Goal: Transaction & Acquisition: Purchase product/service

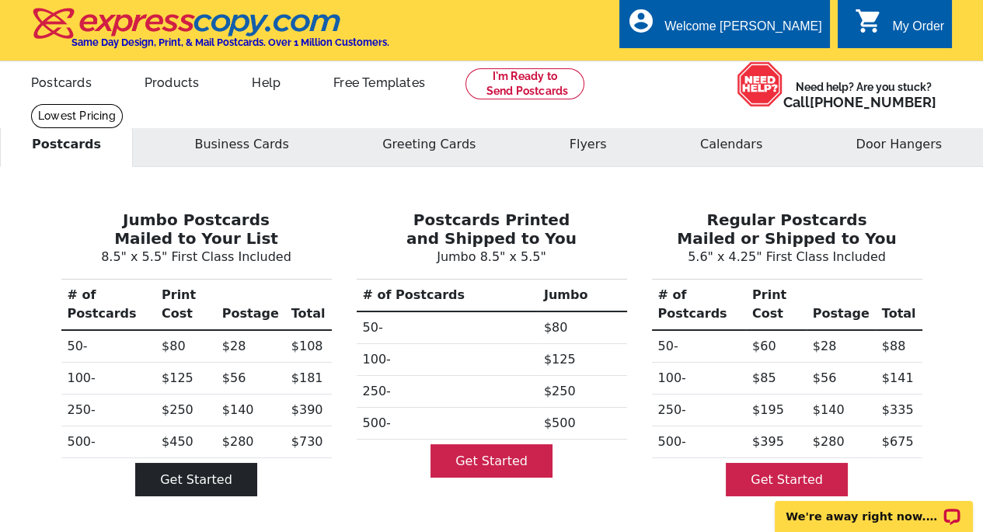
click at [205, 463] on link "Get Started" at bounding box center [196, 479] width 122 height 33
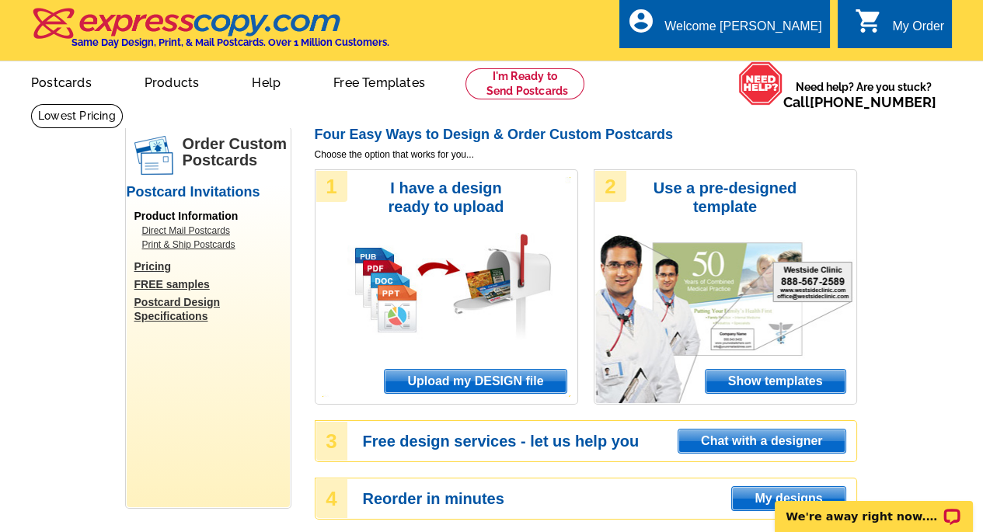
click at [479, 385] on span "Upload my DESIGN file" at bounding box center [475, 381] width 181 height 23
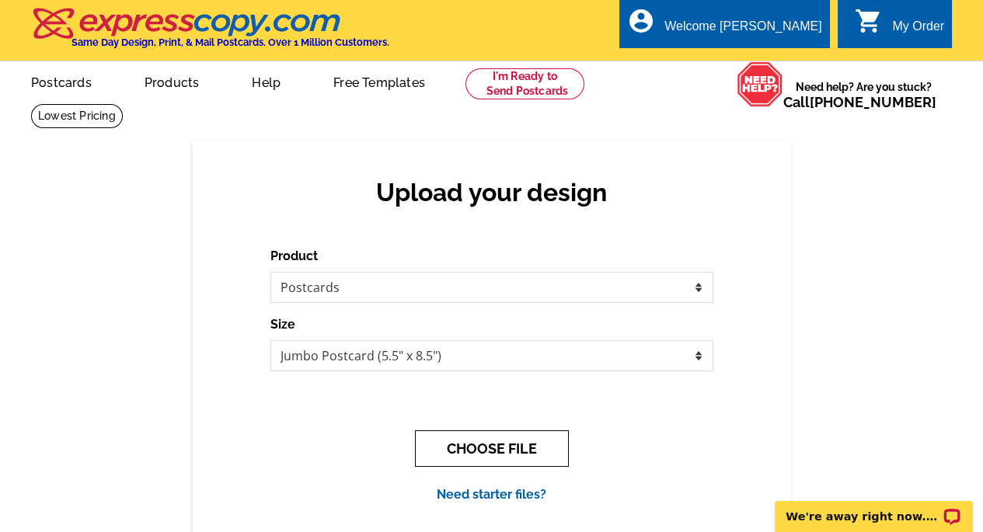
click at [484, 443] on button "CHOOSE FILE" at bounding box center [492, 449] width 154 height 37
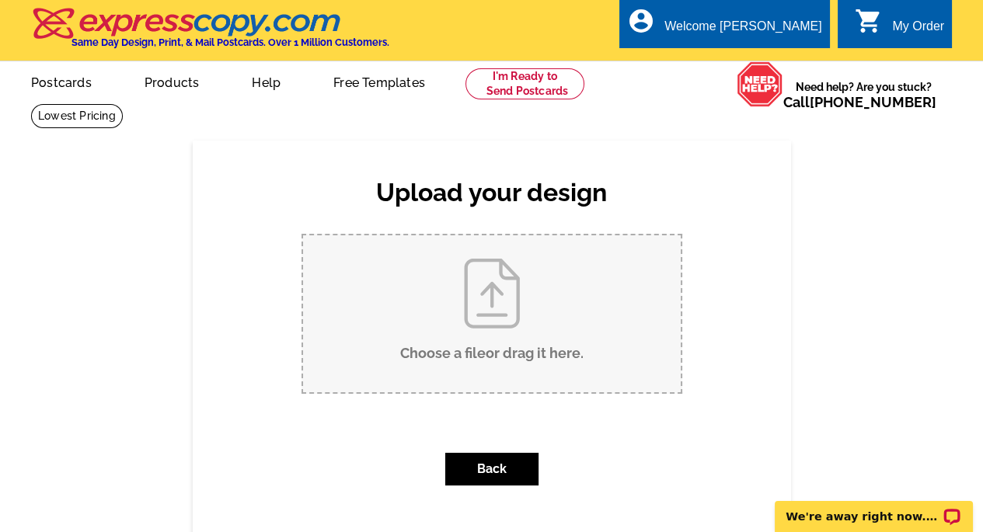
click at [472, 300] on input "Choose a file or drag it here ." at bounding box center [492, 314] width 378 height 157
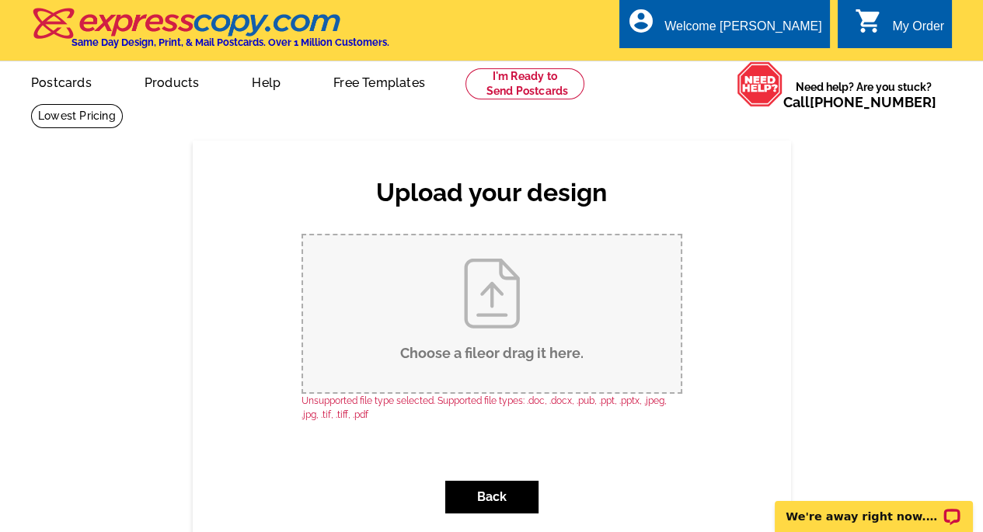
click at [491, 333] on input "Choose a file or drag it here ." at bounding box center [492, 314] width 378 height 157
type input "C:\fakepath\front jpeg.jpeg"
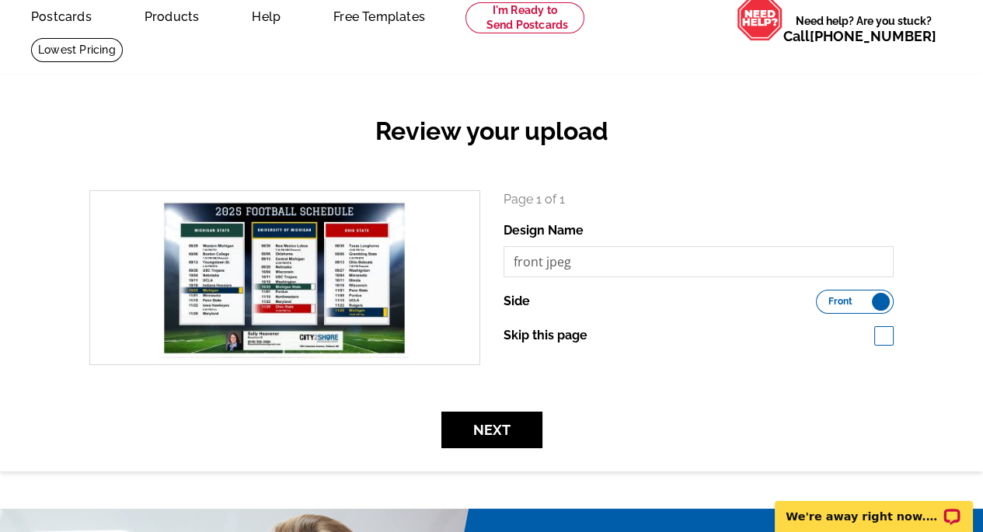
scroll to position [78, 0]
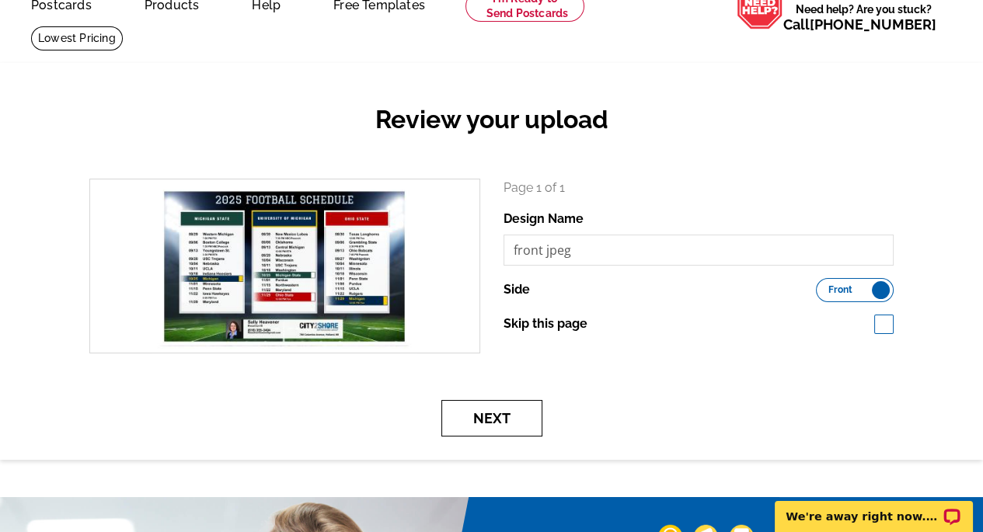
click at [519, 426] on button "Next" at bounding box center [492, 418] width 101 height 37
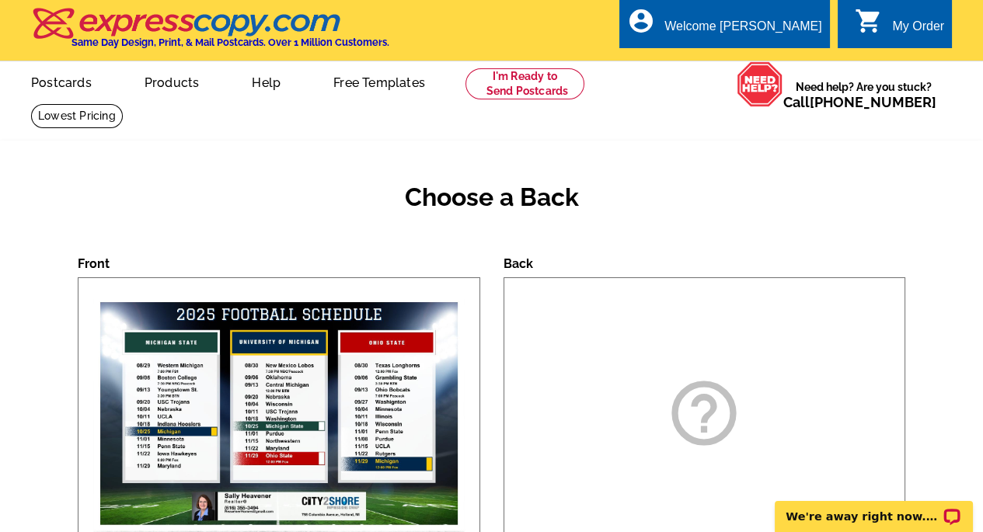
click at [738, 403] on icon "help_outline" at bounding box center [704, 414] width 78 height 78
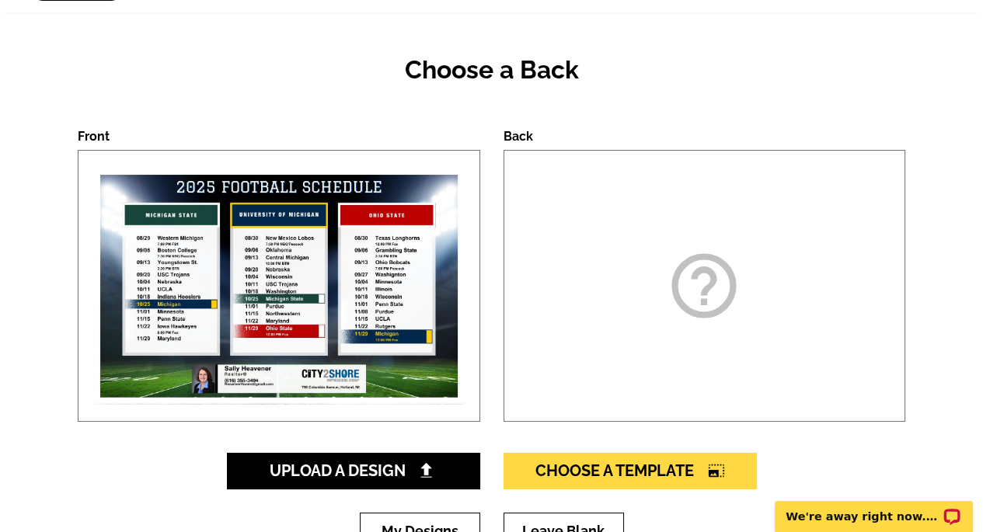
scroll to position [311, 0]
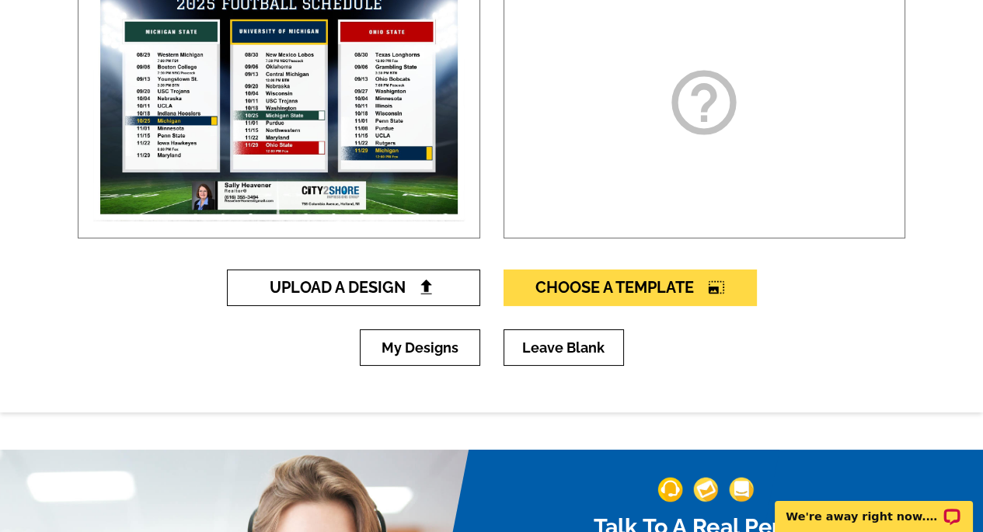
click at [375, 289] on span "Upload A Design" at bounding box center [353, 287] width 167 height 19
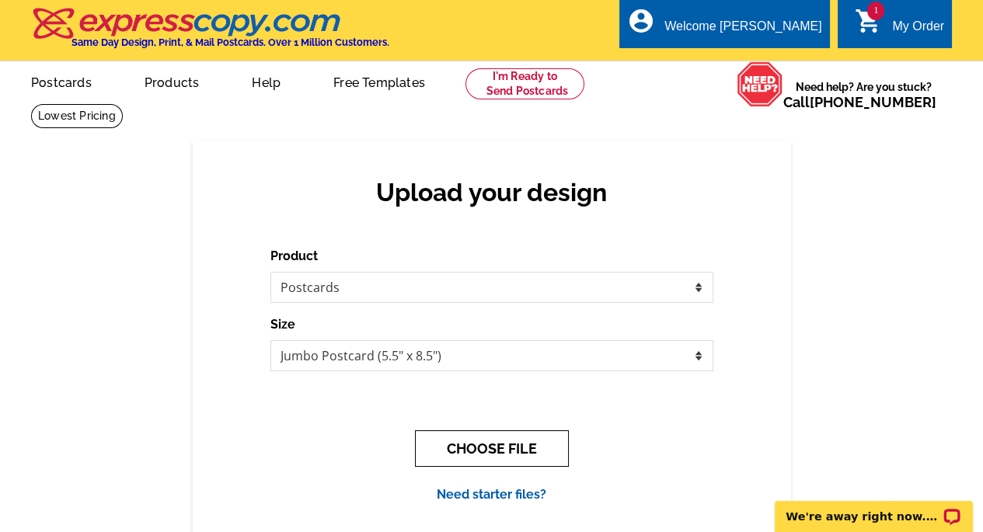
click at [534, 451] on button "CHOOSE FILE" at bounding box center [492, 449] width 154 height 37
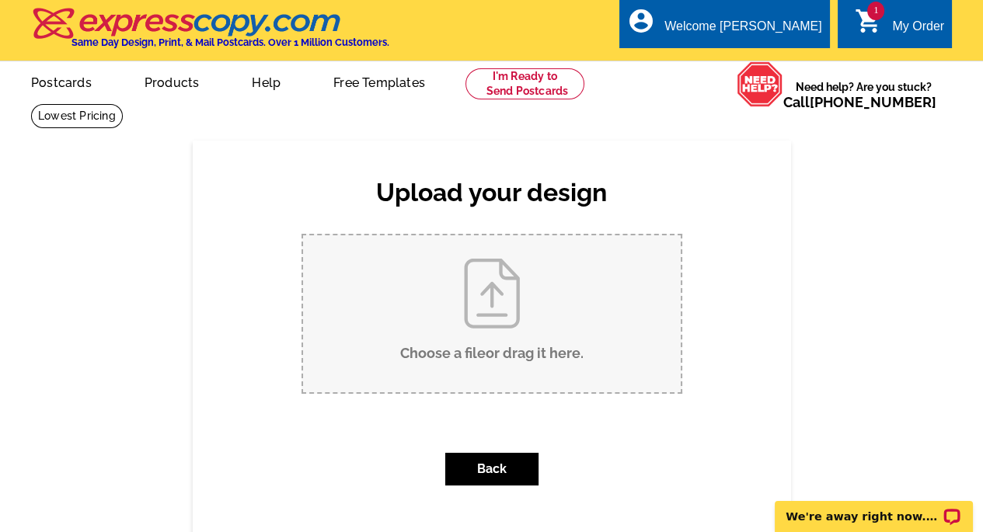
click at [526, 290] on input "Choose a file or drag it here ." at bounding box center [492, 314] width 378 height 157
type input "C:\fakepath\back jpeg.png"
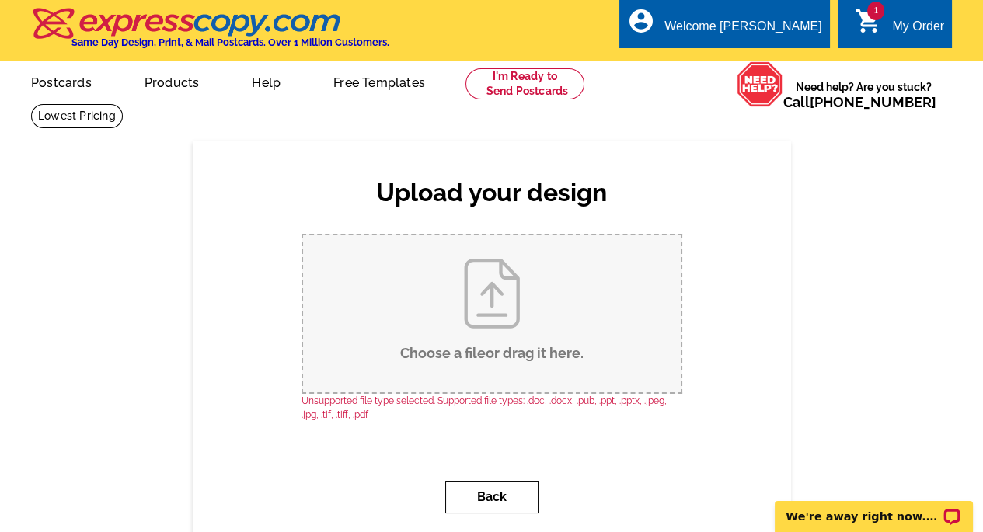
click at [475, 497] on button "Back" at bounding box center [491, 497] width 93 height 33
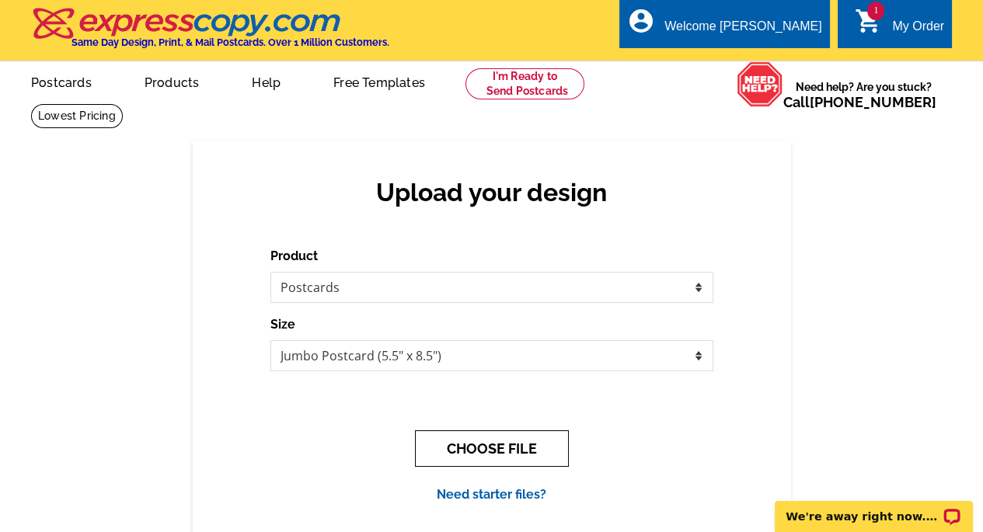
click at [495, 444] on button "CHOOSE FILE" at bounding box center [492, 449] width 154 height 37
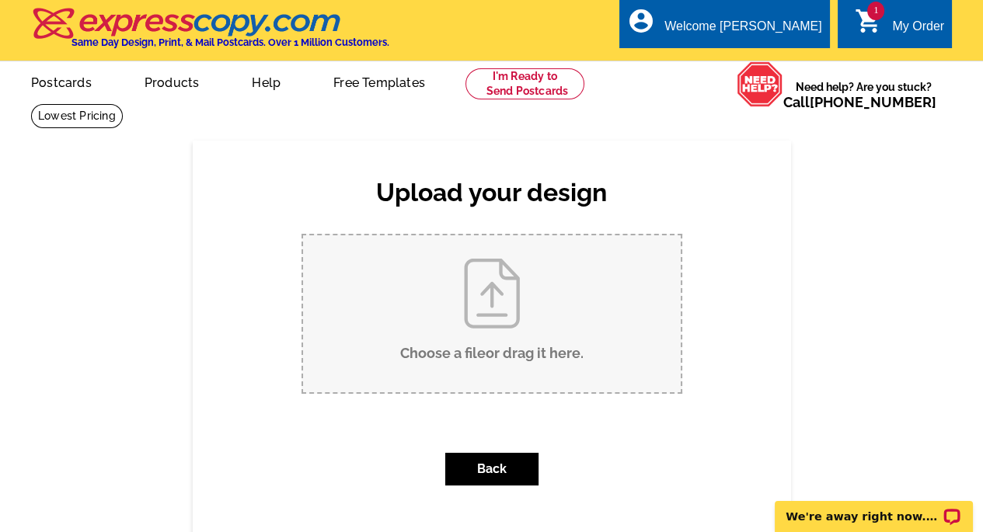
click at [459, 330] on input "Choose a file or drag it here ." at bounding box center [492, 314] width 378 height 157
type input "C:\fakepath\back jpeg.png"
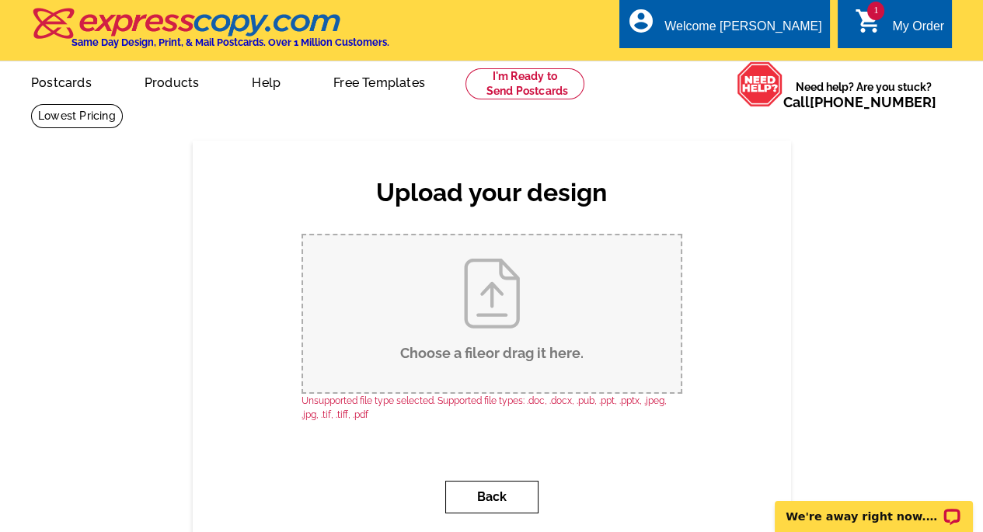
click at [514, 509] on button "Back" at bounding box center [491, 497] width 93 height 33
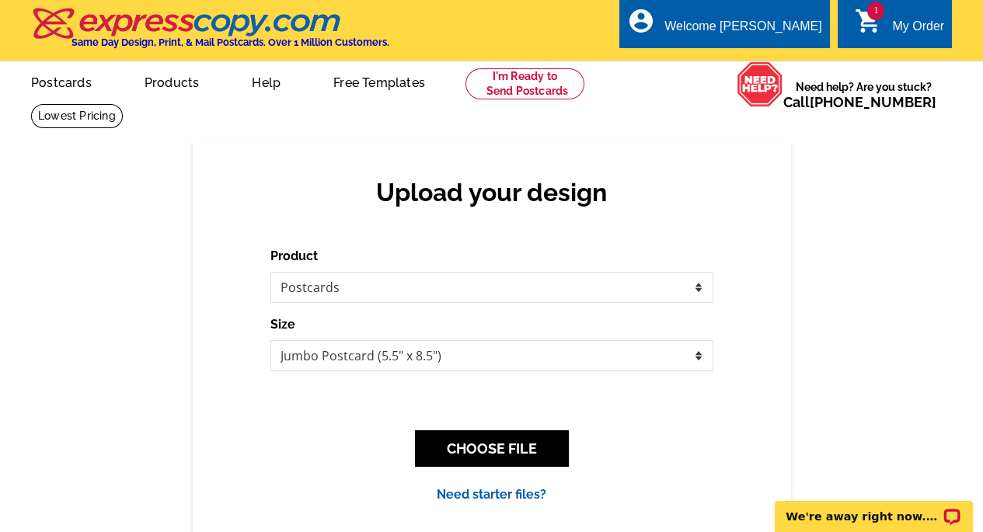
click at [869, 11] on span "1" at bounding box center [876, 11] width 17 height 19
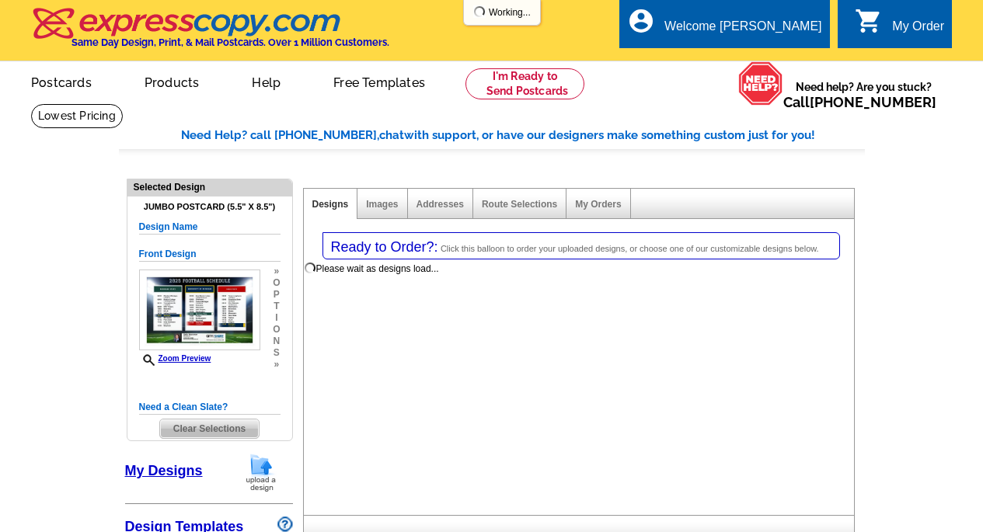
select select "1"
select select "2"
select select "back"
select select "785"
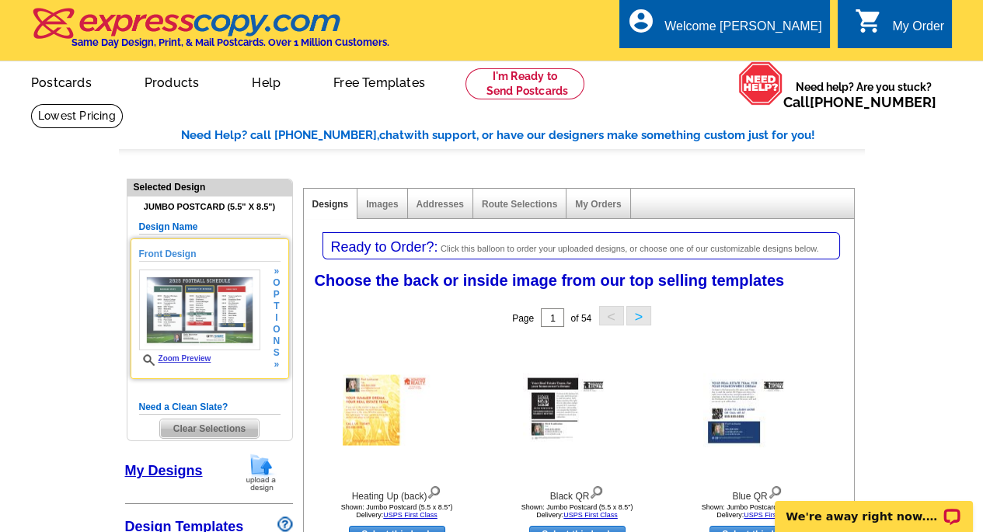
click at [185, 306] on img at bounding box center [199, 310] width 121 height 81
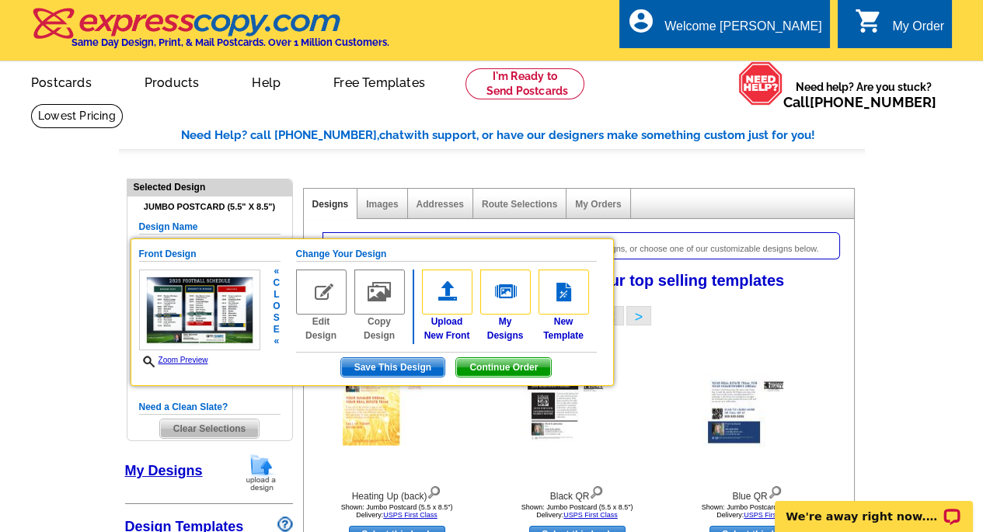
click at [486, 362] on span "Continue Order" at bounding box center [503, 367] width 95 height 19
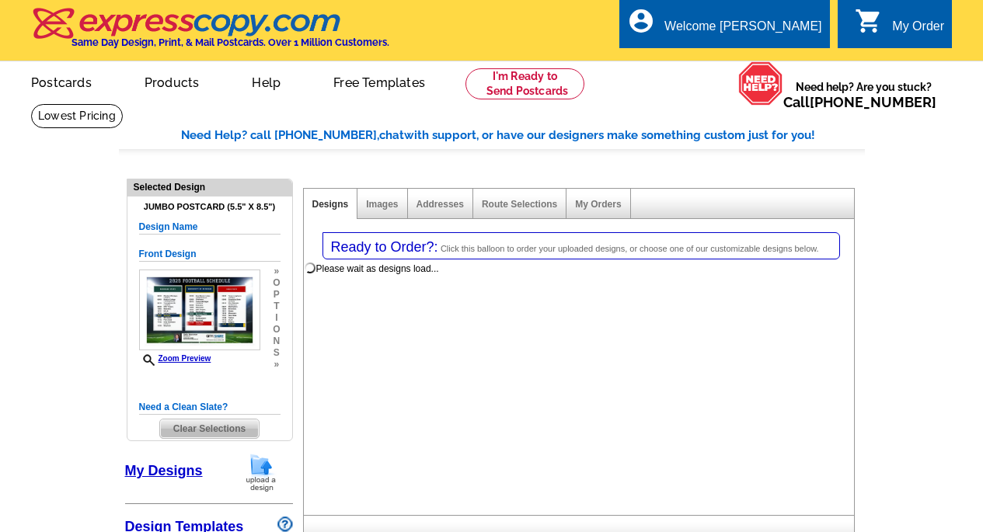
select select "1"
select select "2"
select select "back"
select select "785"
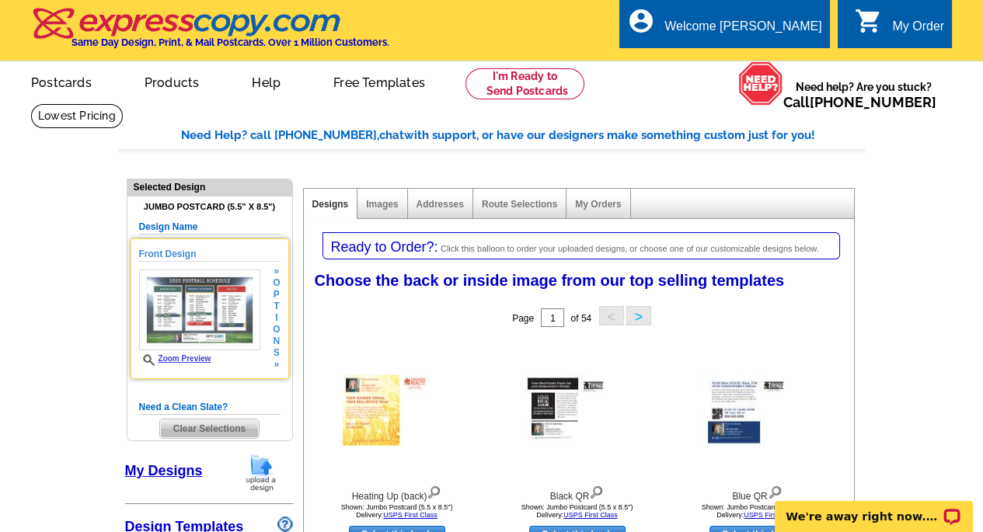
click at [218, 310] on img at bounding box center [199, 310] width 121 height 81
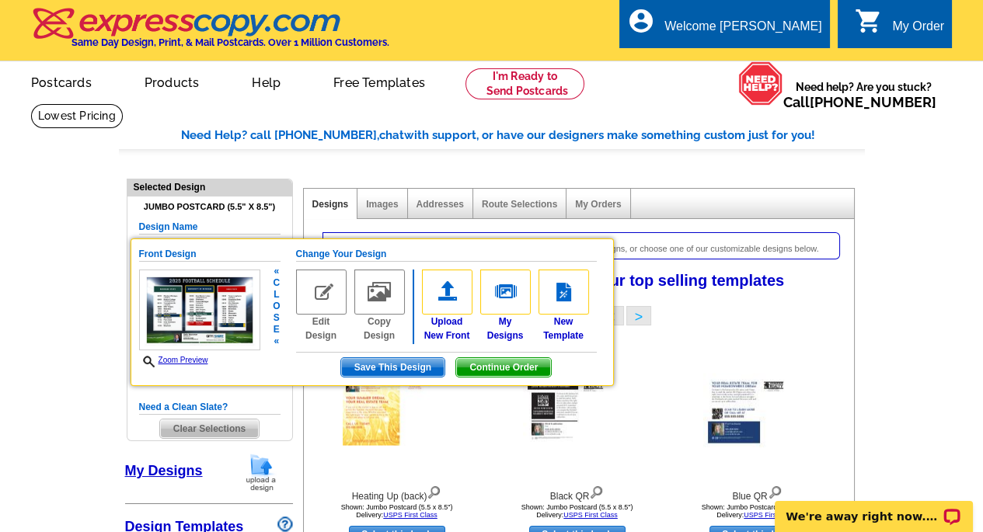
click at [473, 365] on span "Continue Order" at bounding box center [503, 367] width 95 height 19
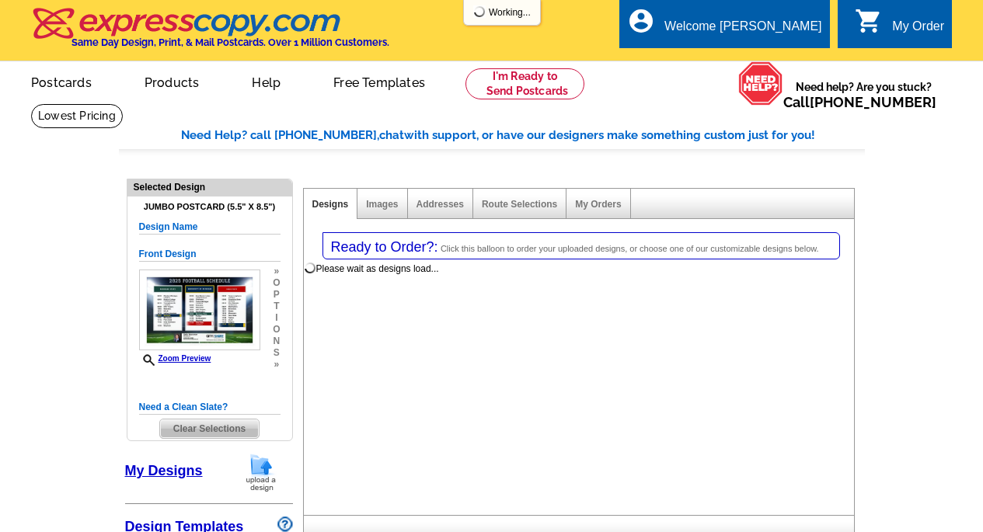
select select "1"
select select "2"
select select "back"
select select "785"
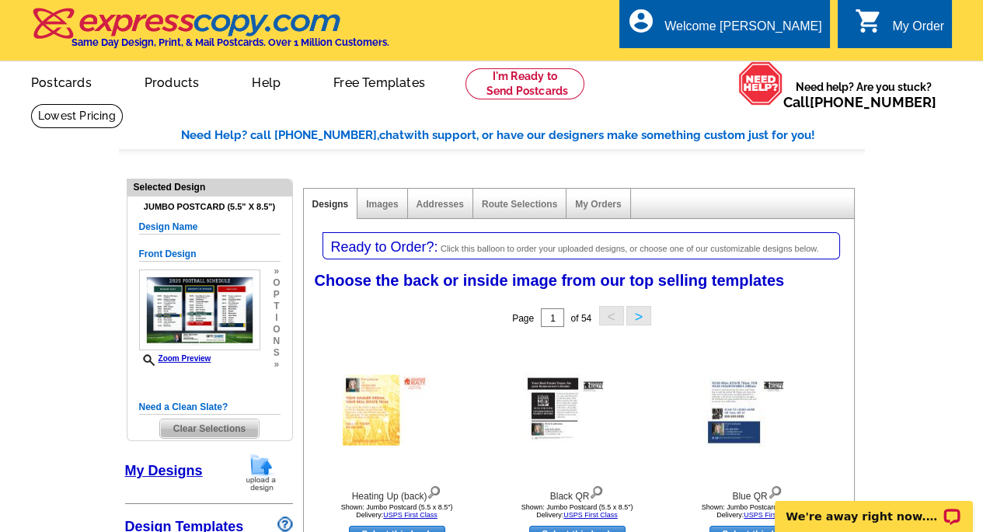
click at [184, 432] on span "Clear Selections" at bounding box center [209, 429] width 99 height 19
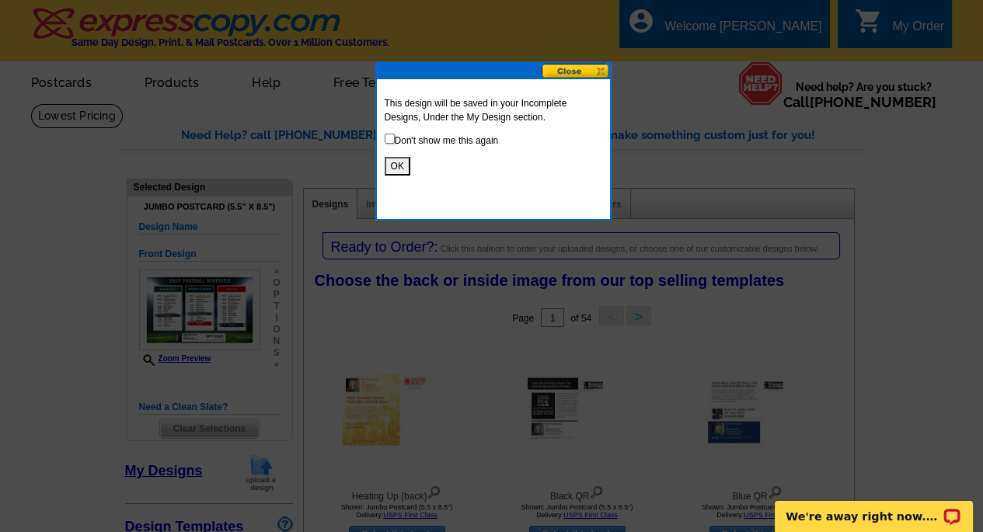
click at [389, 162] on button "OK" at bounding box center [398, 166] width 26 height 19
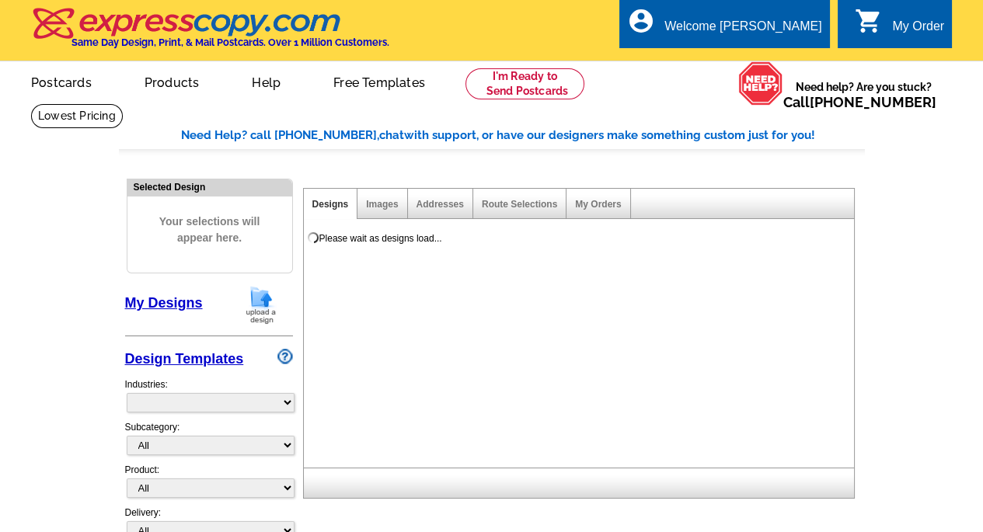
select select "785"
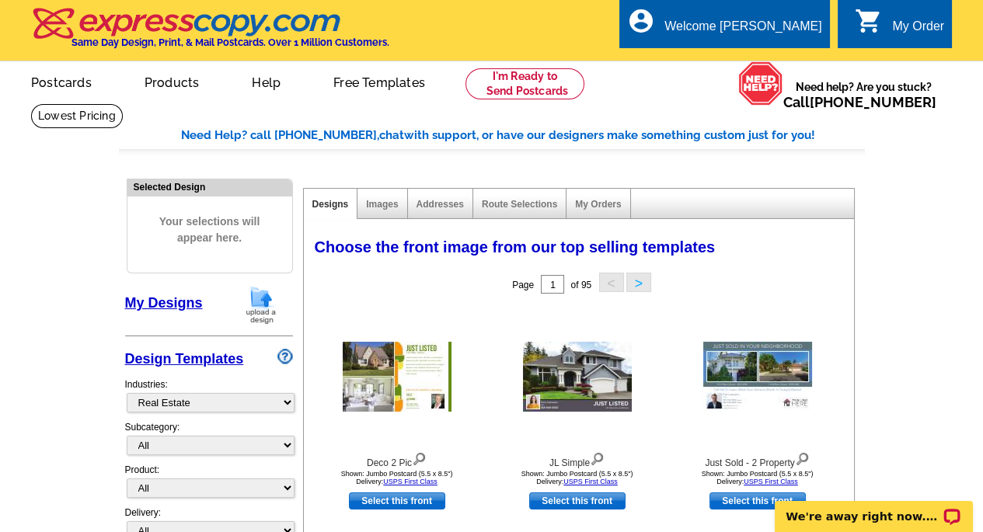
click at [265, 302] on img at bounding box center [261, 305] width 40 height 40
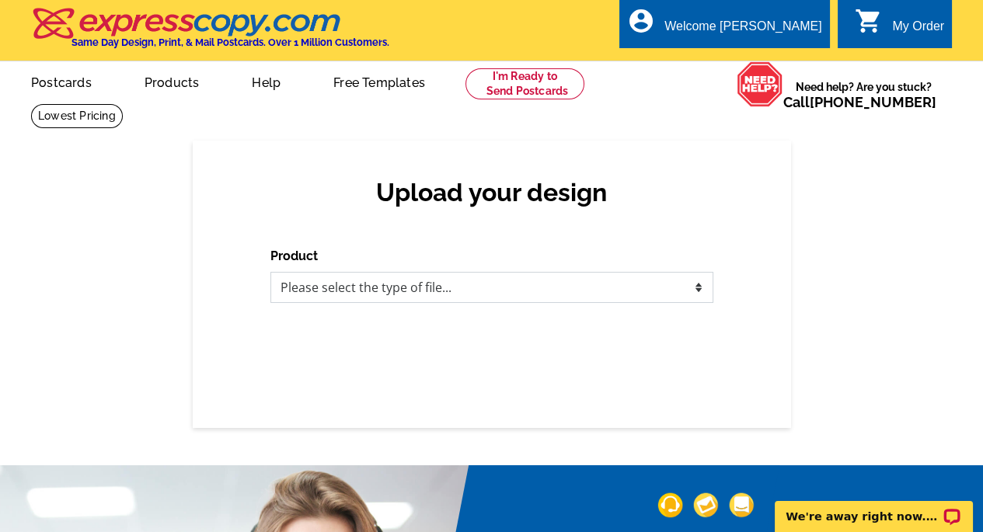
click at [485, 288] on select "Please select the type of file... Postcards Business Cards Letters and flyers G…" at bounding box center [492, 287] width 443 height 31
select select "1"
click at [271, 273] on select "Please select the type of file... Postcards Business Cards Letters and flyers G…" at bounding box center [492, 287] width 443 height 31
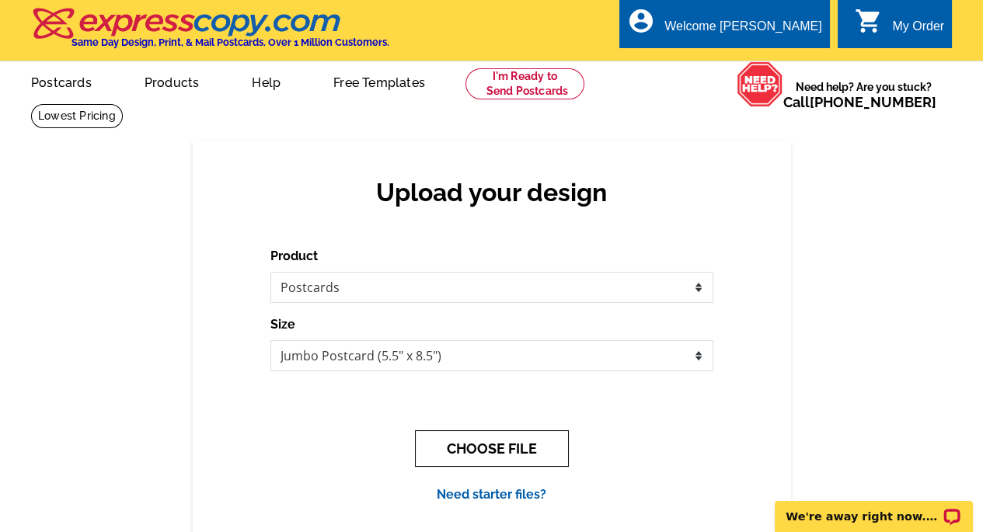
click at [464, 450] on button "CHOOSE FILE" at bounding box center [492, 449] width 154 height 37
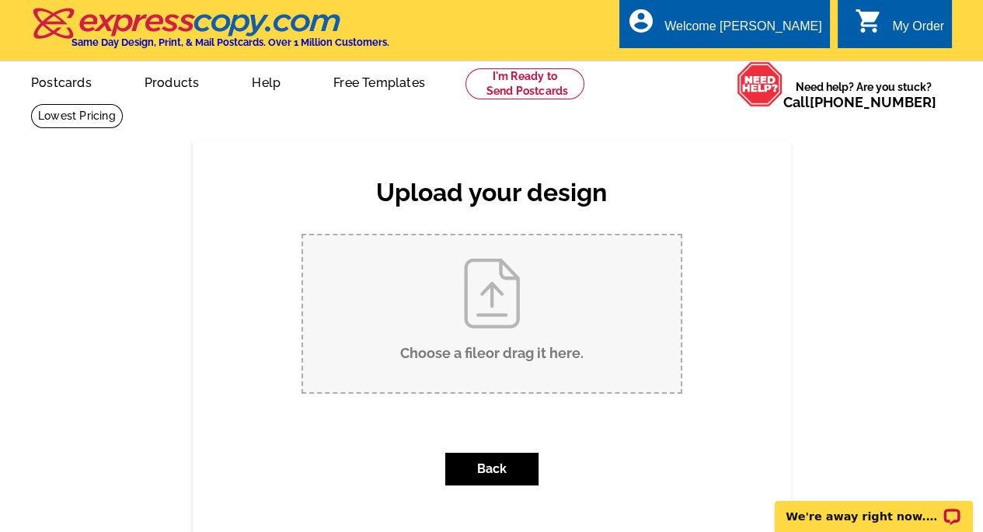
click at [492, 287] on input "Choose a file or drag it here ." at bounding box center [492, 314] width 378 height 157
type input "C:\fakepath\front jpeg.jpeg"
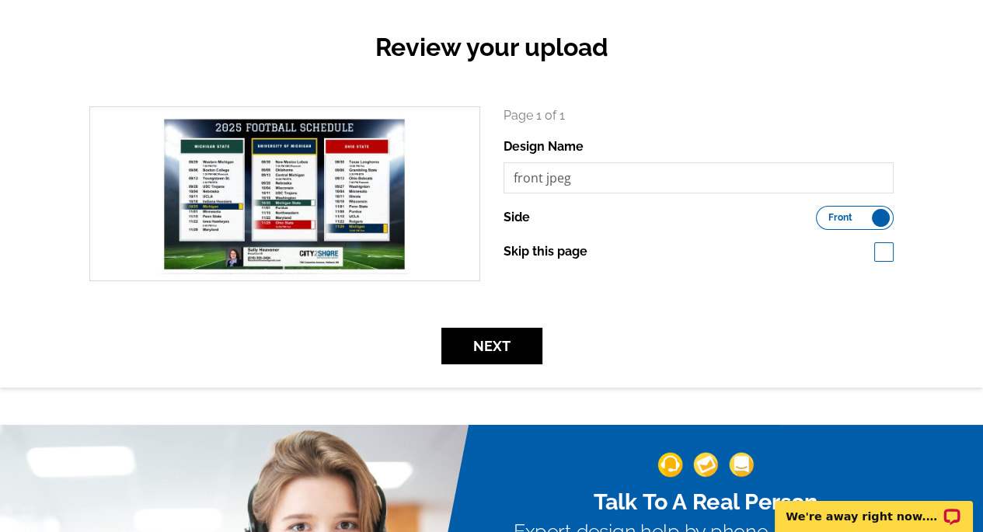
scroll to position [155, 0]
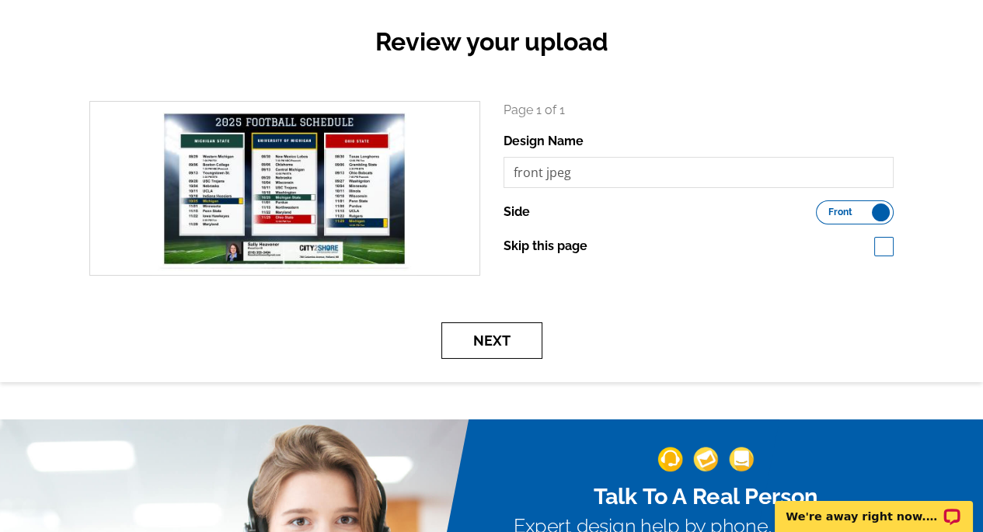
click at [501, 348] on button "Next" at bounding box center [492, 341] width 101 height 37
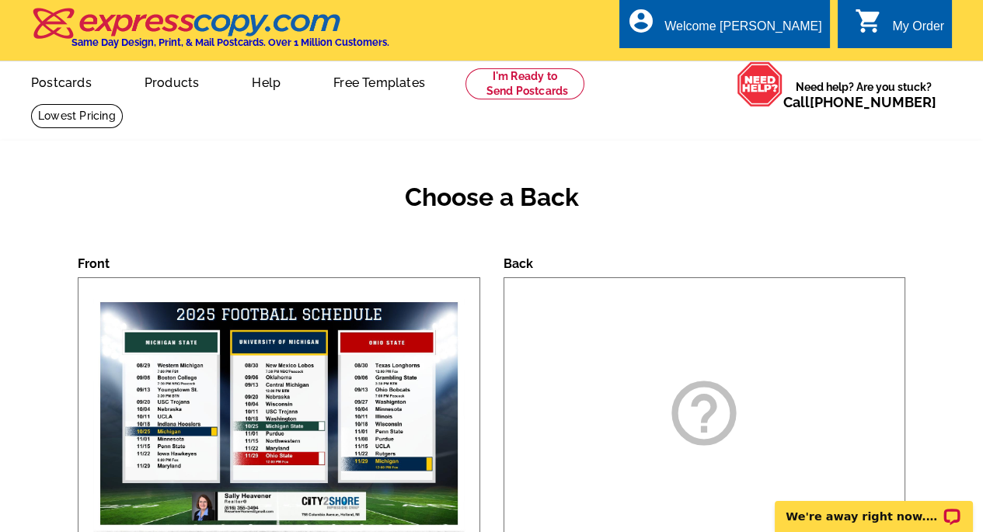
click at [733, 432] on icon "help_outline" at bounding box center [704, 414] width 78 height 78
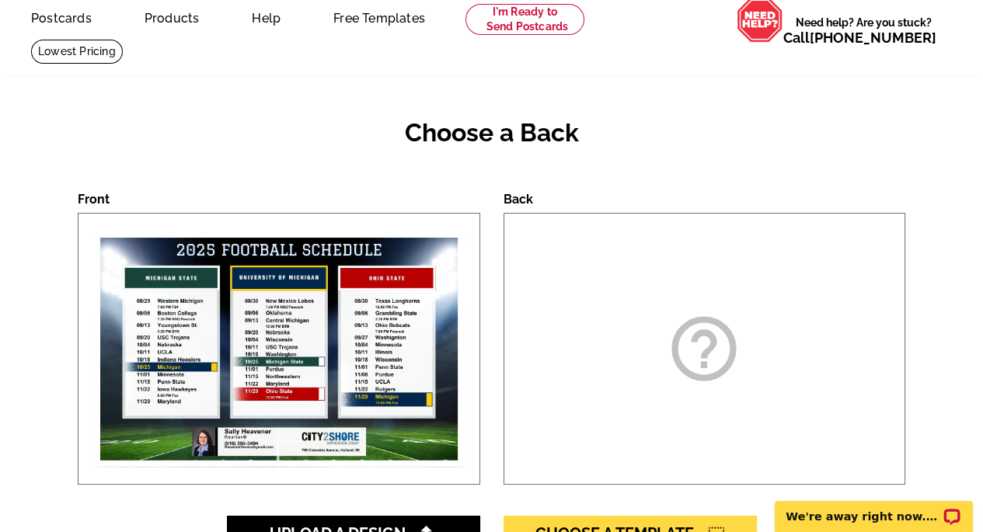
scroll to position [78, 0]
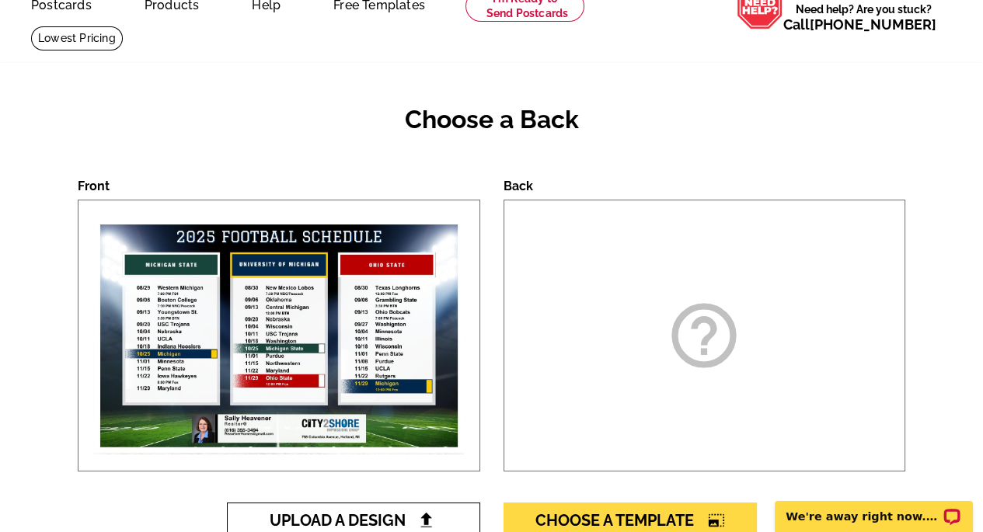
click at [432, 517] on img at bounding box center [426, 520] width 16 height 16
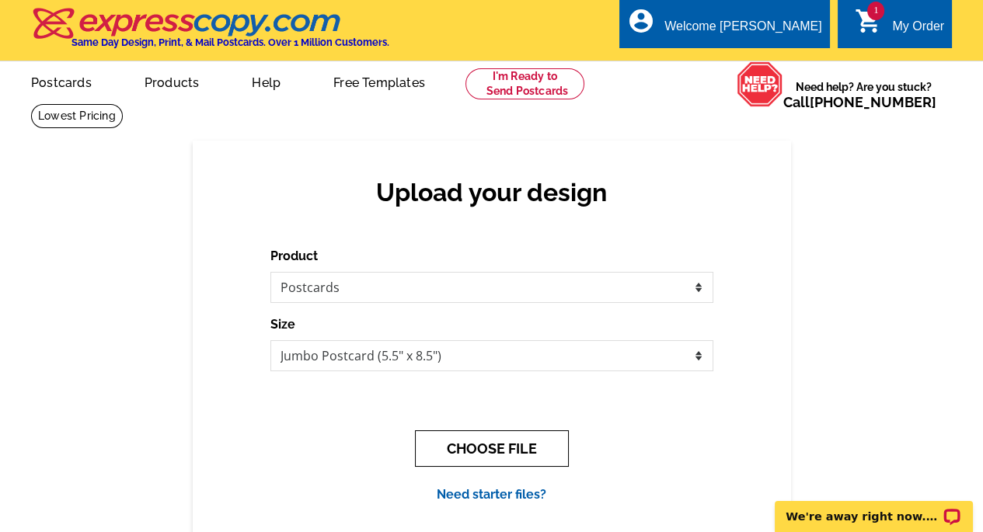
click at [519, 442] on button "CHOOSE FILE" at bounding box center [492, 449] width 154 height 37
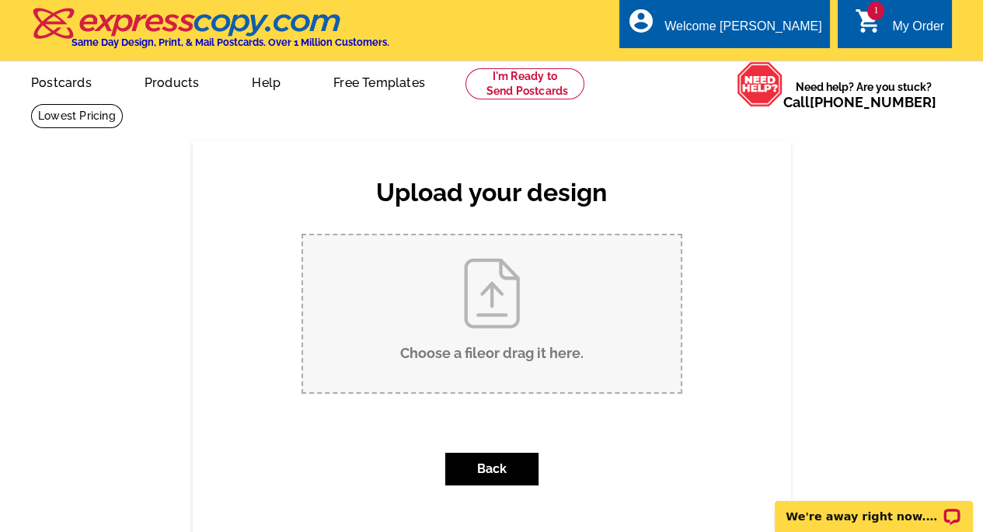
click at [487, 296] on input "Choose a file or drag it here ." at bounding box center [492, 314] width 378 height 157
type input "C:\fakepath\back jpeg.jpeg"
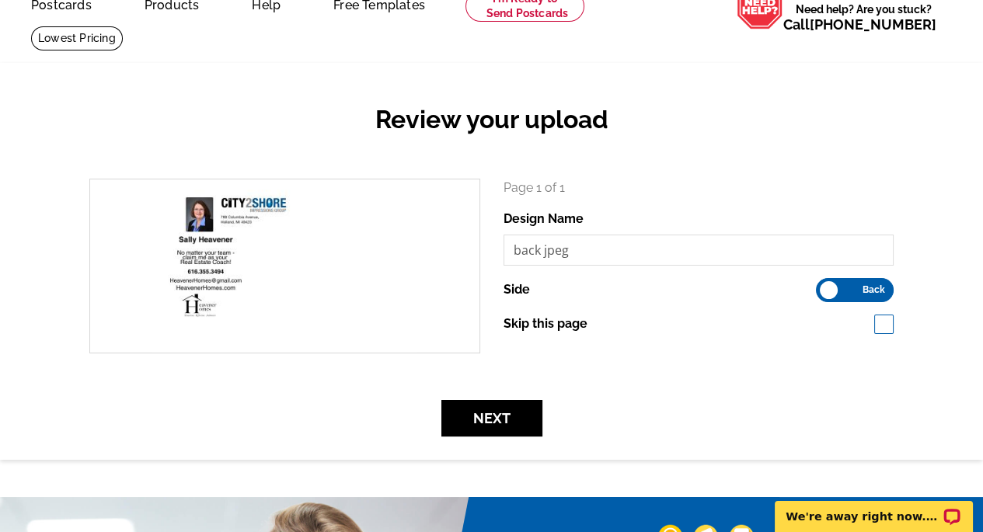
scroll to position [155, 0]
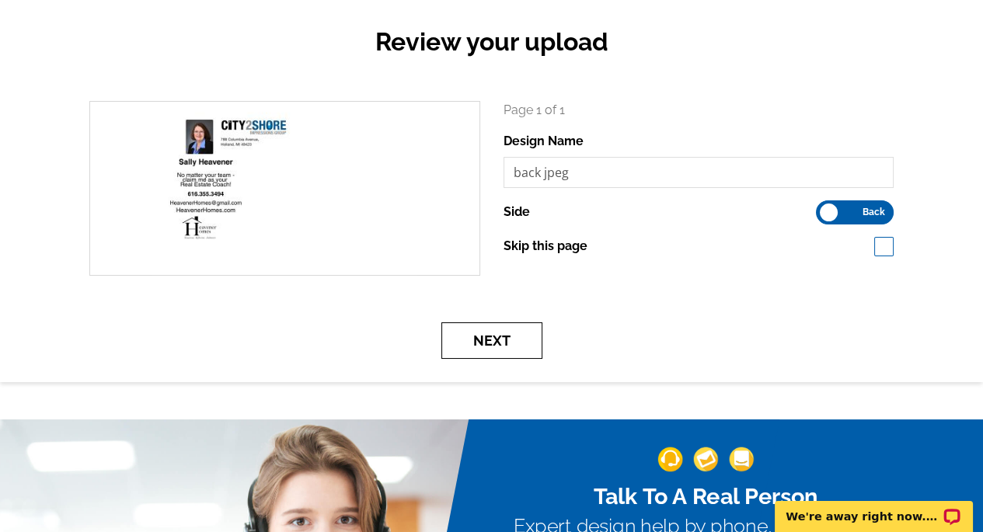
click at [464, 344] on button "Next" at bounding box center [492, 341] width 101 height 37
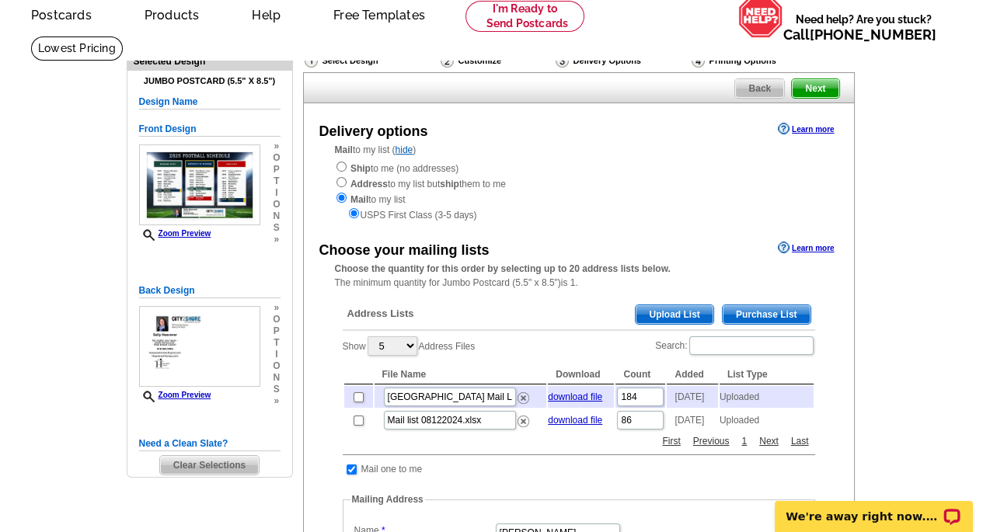
scroll to position [78, 0]
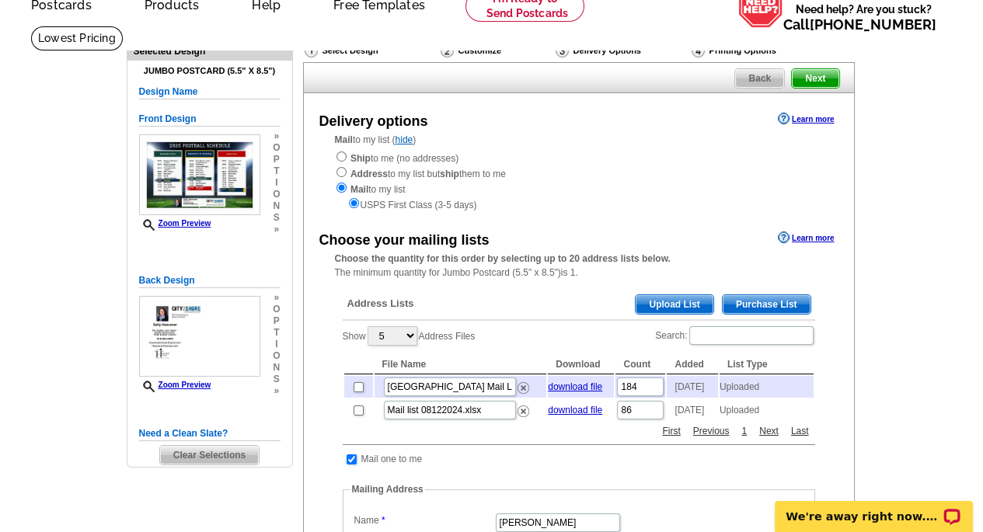
click at [680, 304] on span "Upload List" at bounding box center [674, 304] width 77 height 19
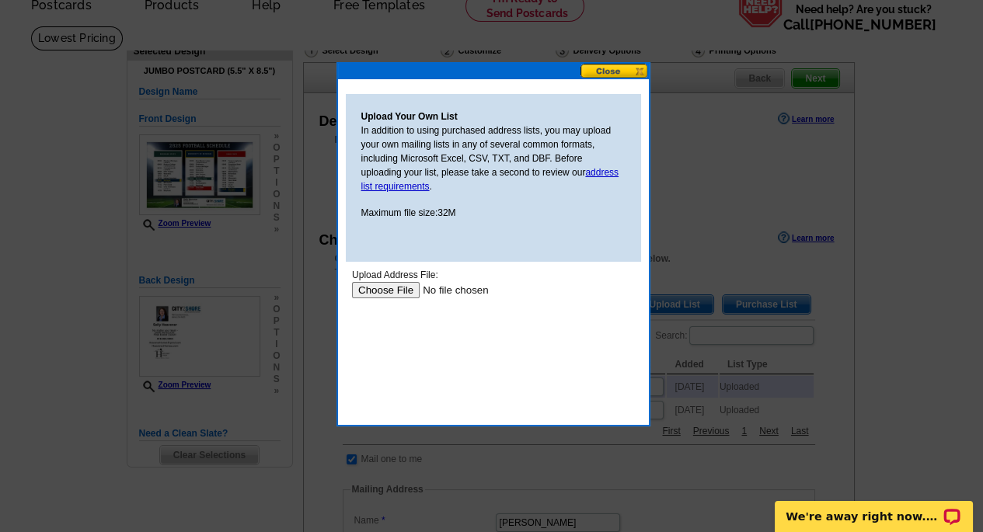
scroll to position [0, 0]
click at [373, 291] on input "file" at bounding box center [449, 290] width 197 height 16
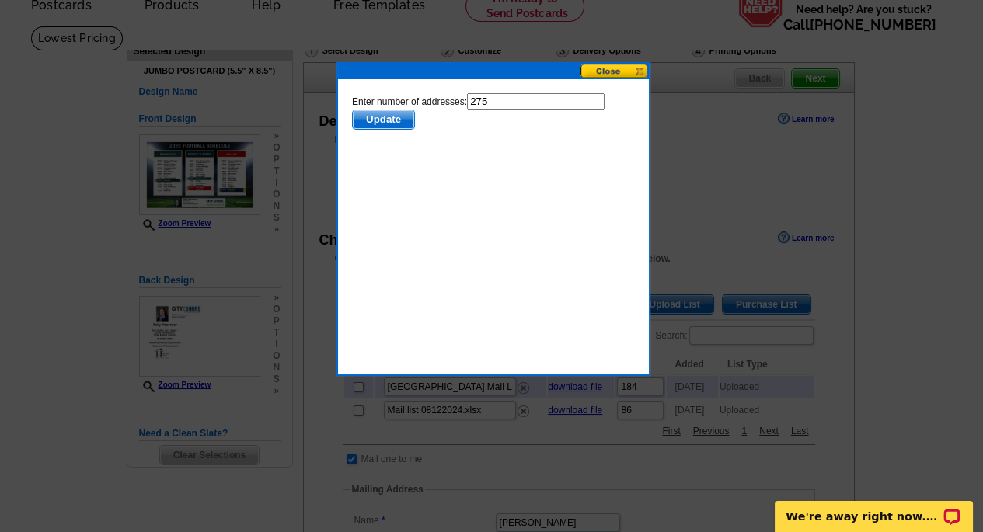
click at [396, 120] on span "Update" at bounding box center [382, 119] width 61 height 19
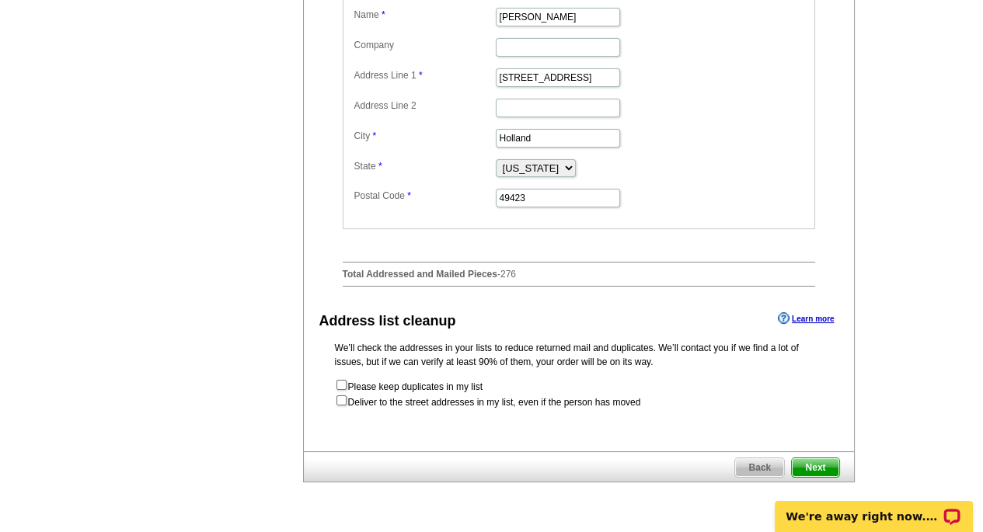
scroll to position [622, 0]
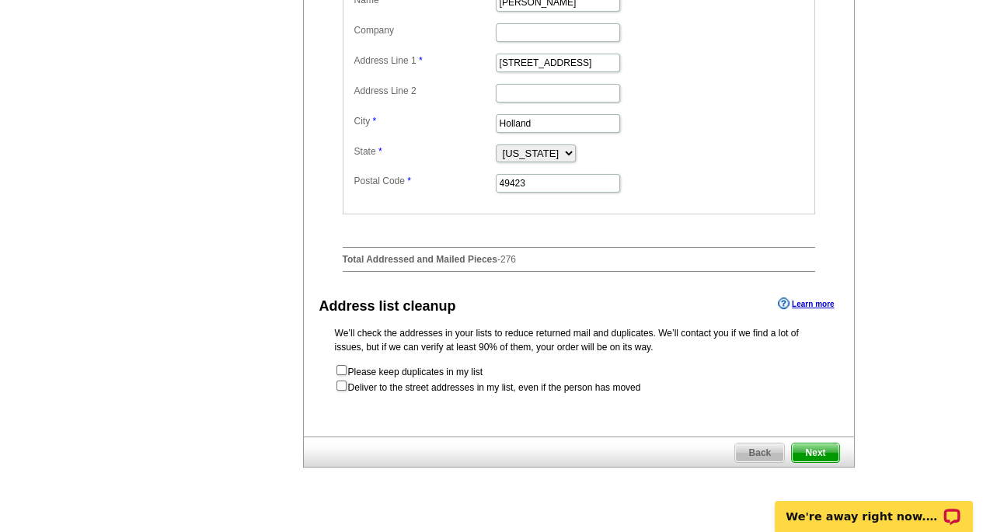
click at [819, 463] on span "Next" at bounding box center [815, 453] width 47 height 19
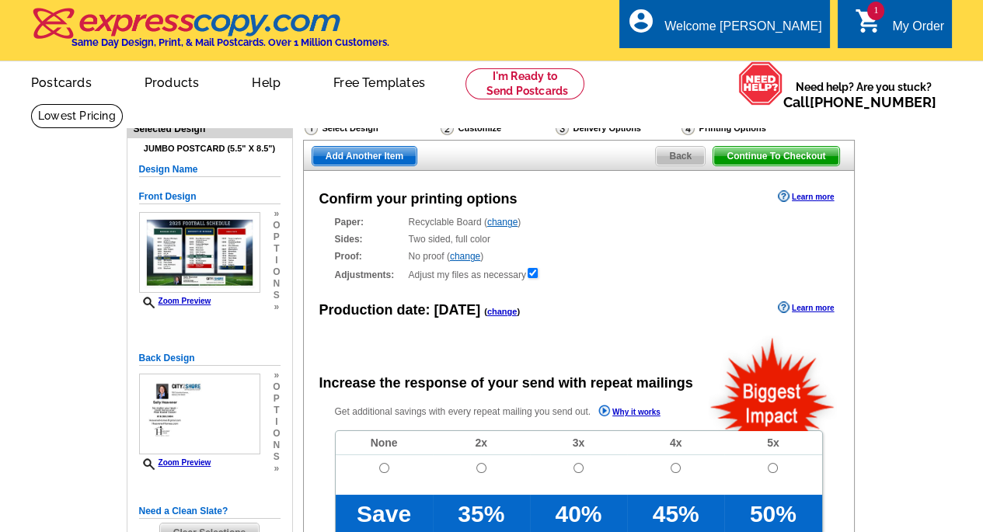
radio input "false"
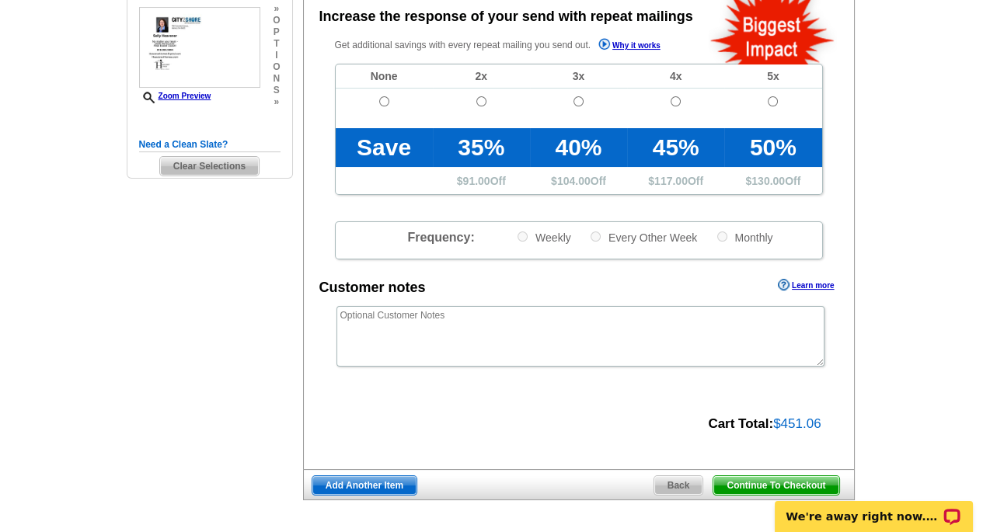
scroll to position [389, 0]
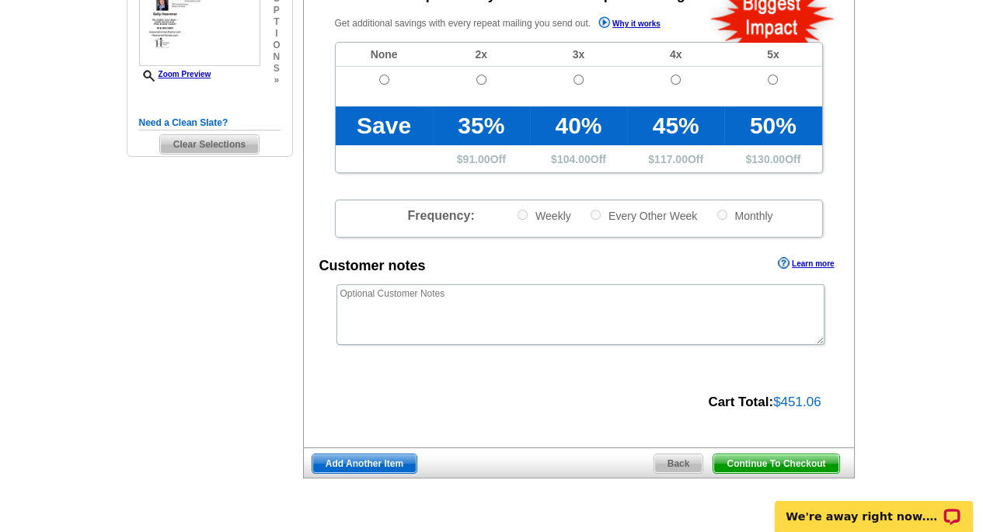
click at [734, 459] on span "Continue To Checkout" at bounding box center [776, 464] width 125 height 19
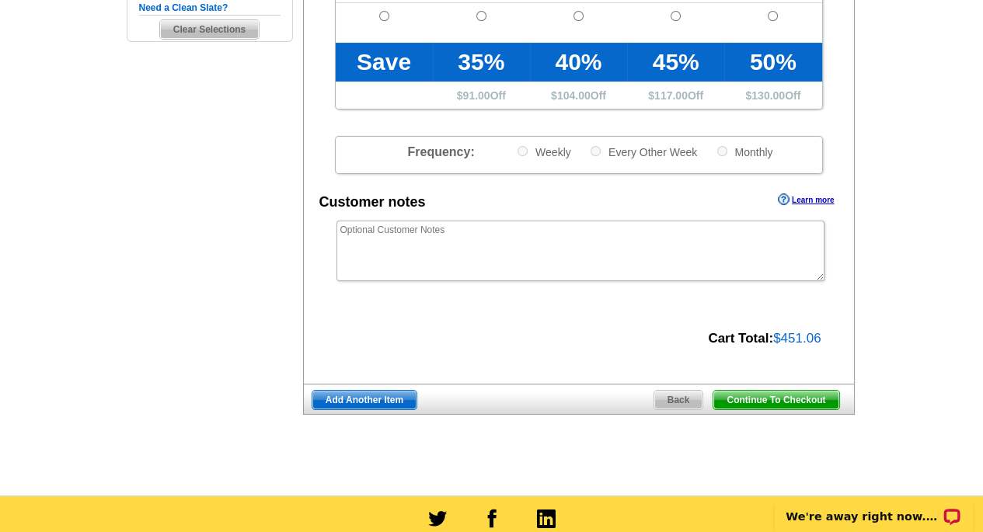
scroll to position [581, 0]
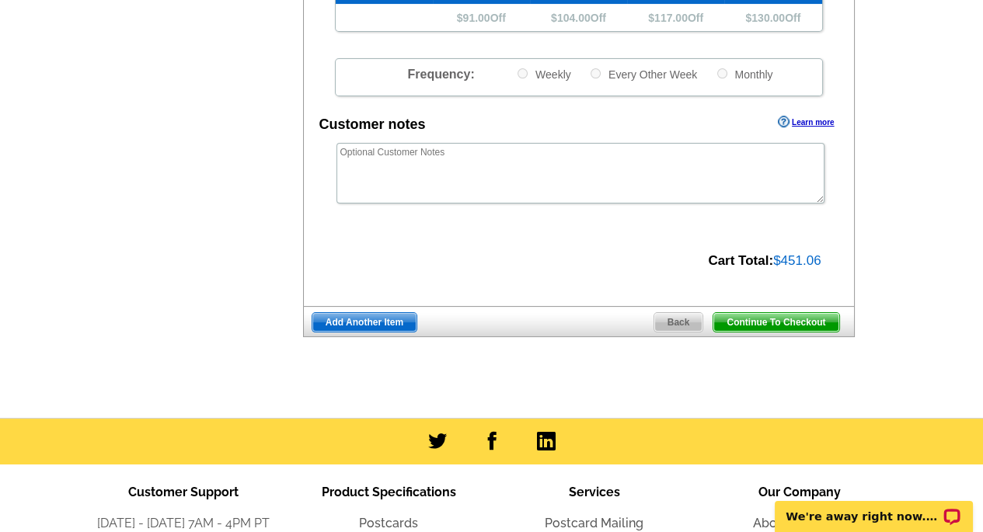
click at [824, 325] on span "Continue To Checkout" at bounding box center [776, 322] width 125 height 19
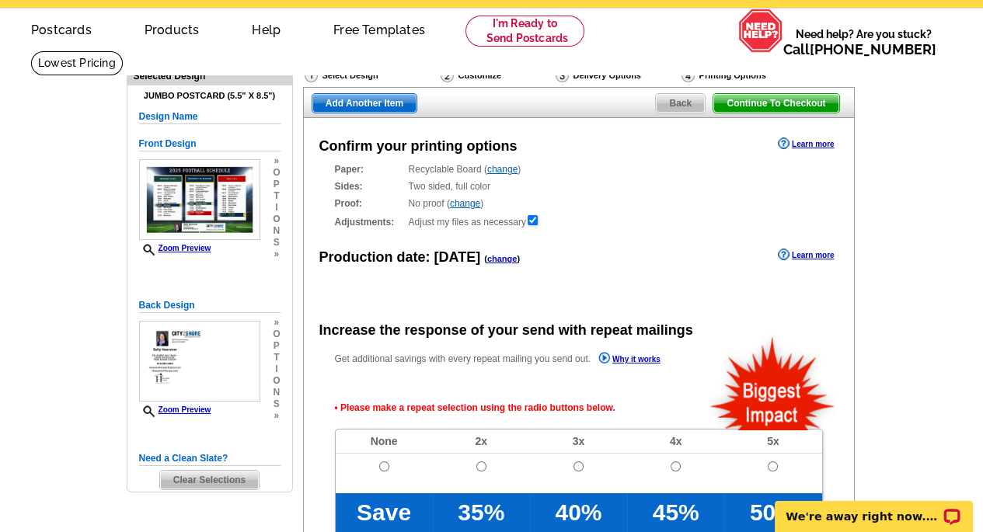
scroll to position [0, 0]
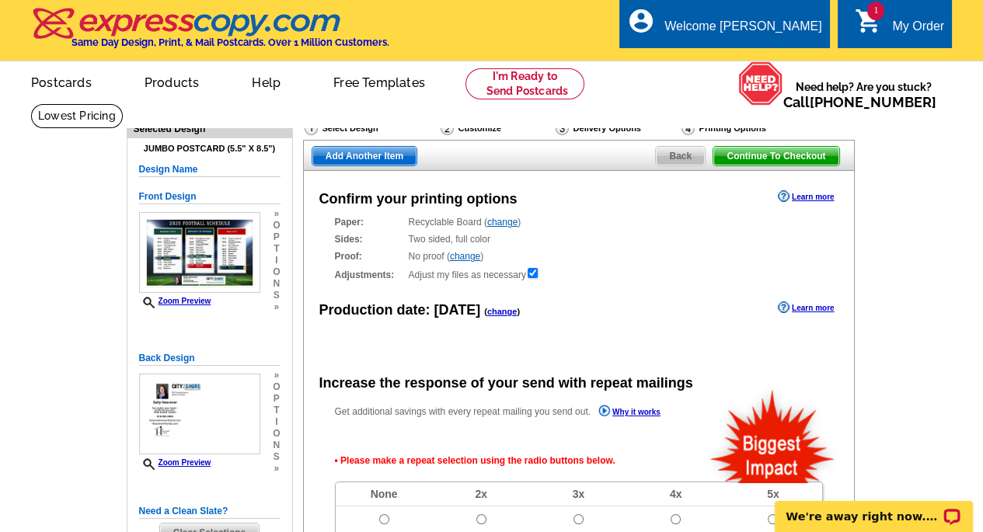
click at [775, 156] on span "Continue To Checkout" at bounding box center [776, 156] width 125 height 19
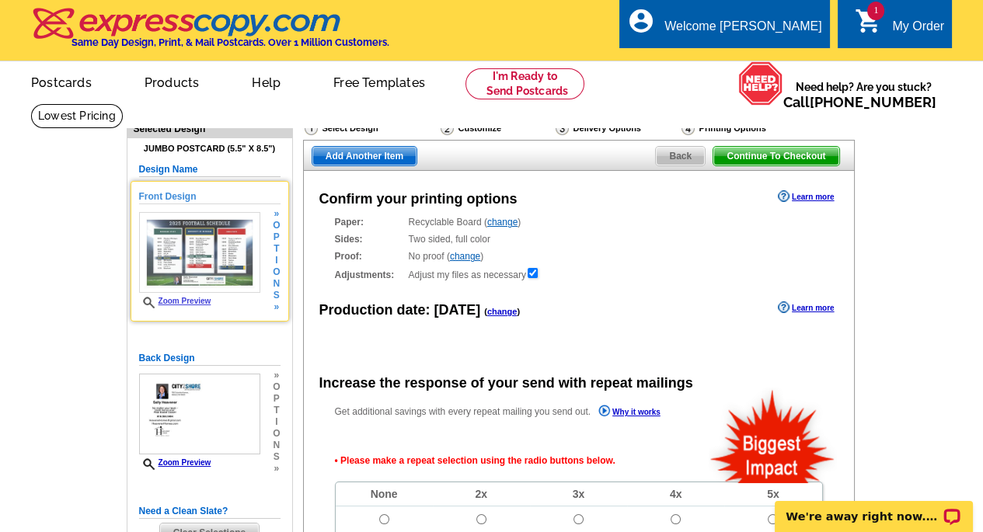
click at [190, 298] on link "Zoom Preview" at bounding box center [175, 301] width 72 height 9
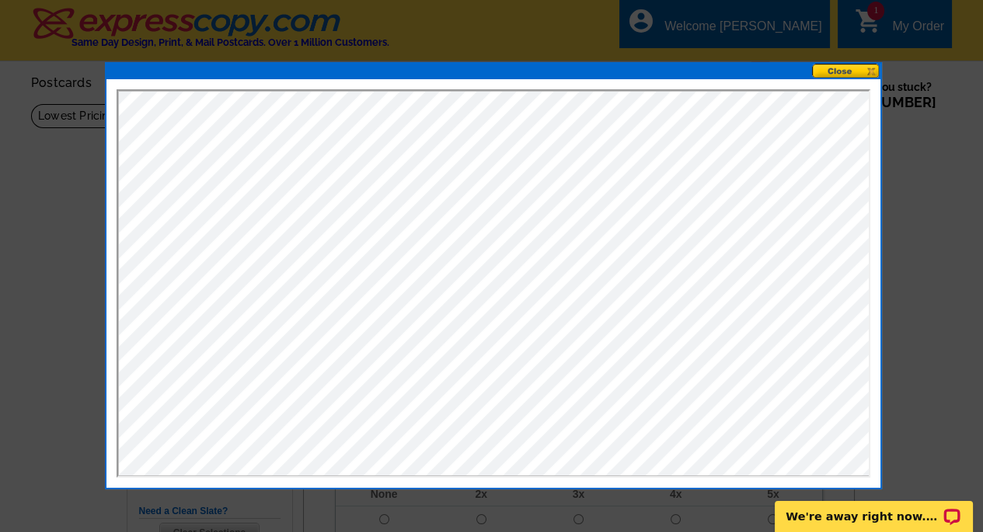
click at [837, 72] on button at bounding box center [846, 71] width 68 height 15
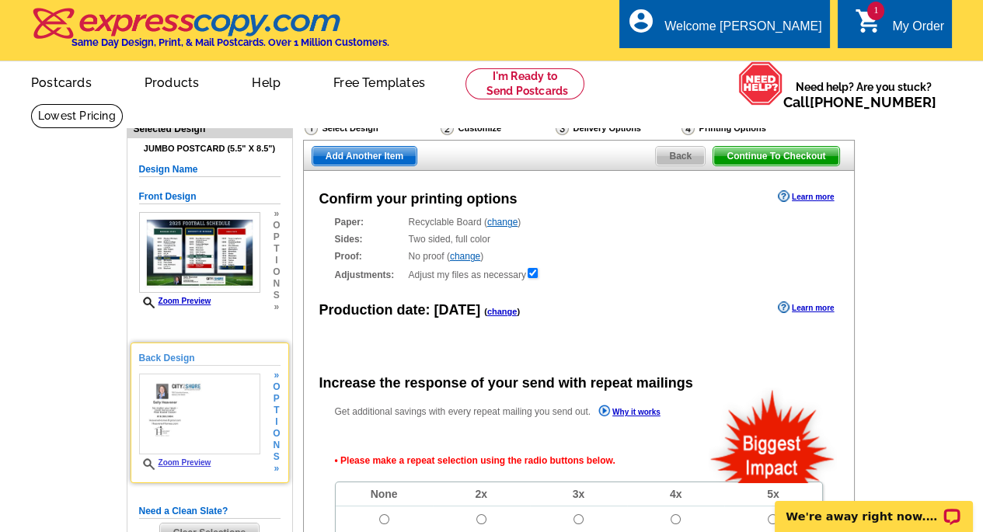
click at [197, 421] on img at bounding box center [199, 414] width 121 height 81
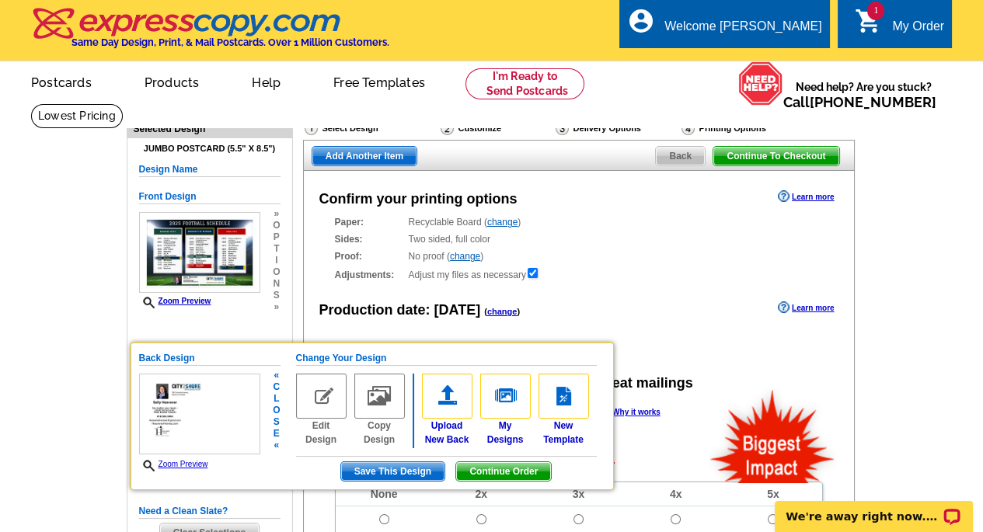
click at [199, 463] on link "Zoom Preview" at bounding box center [173, 464] width 69 height 9
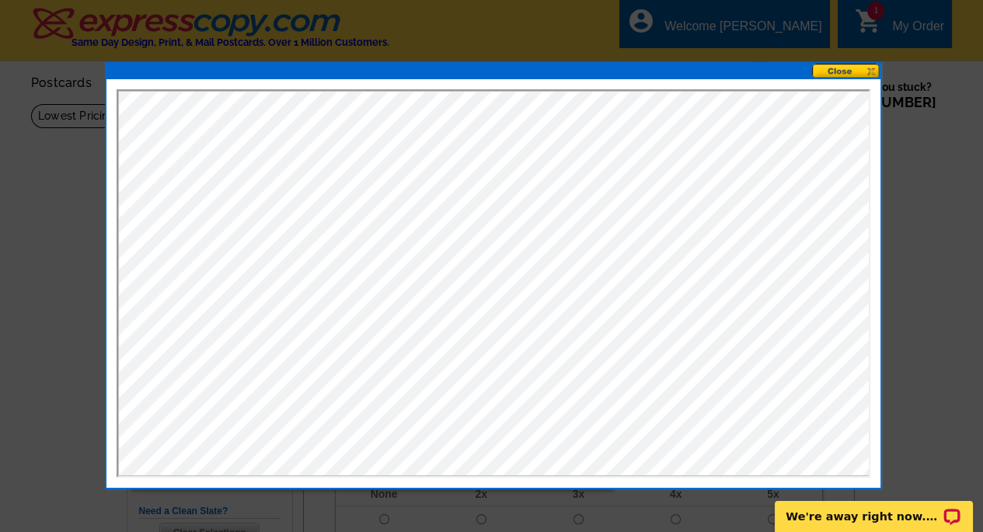
click at [854, 72] on button at bounding box center [846, 71] width 68 height 15
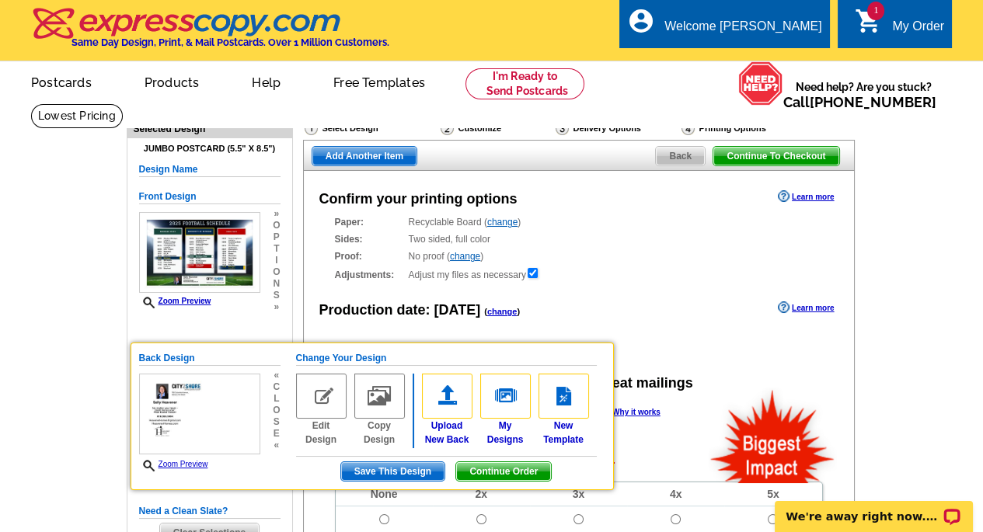
click at [763, 153] on span "Continue To Checkout" at bounding box center [776, 156] width 125 height 19
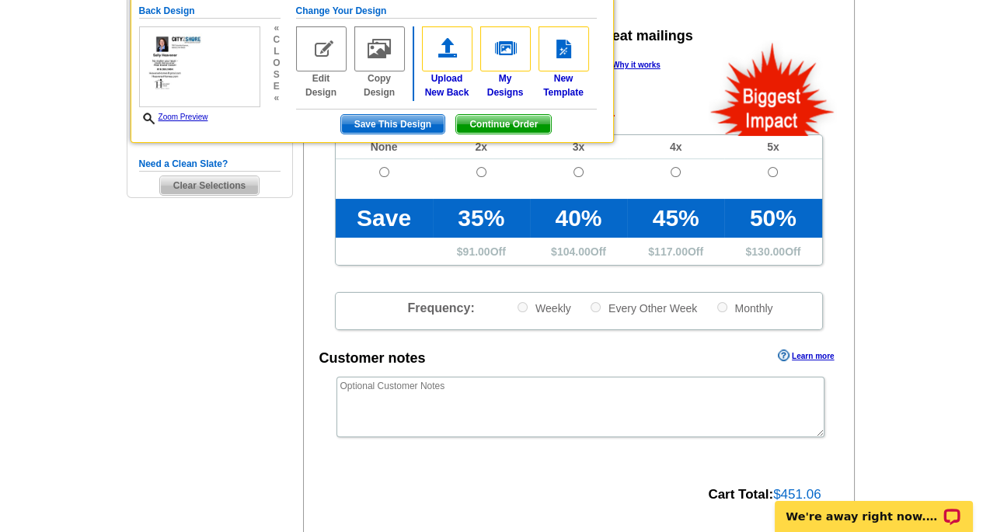
scroll to position [348, 0]
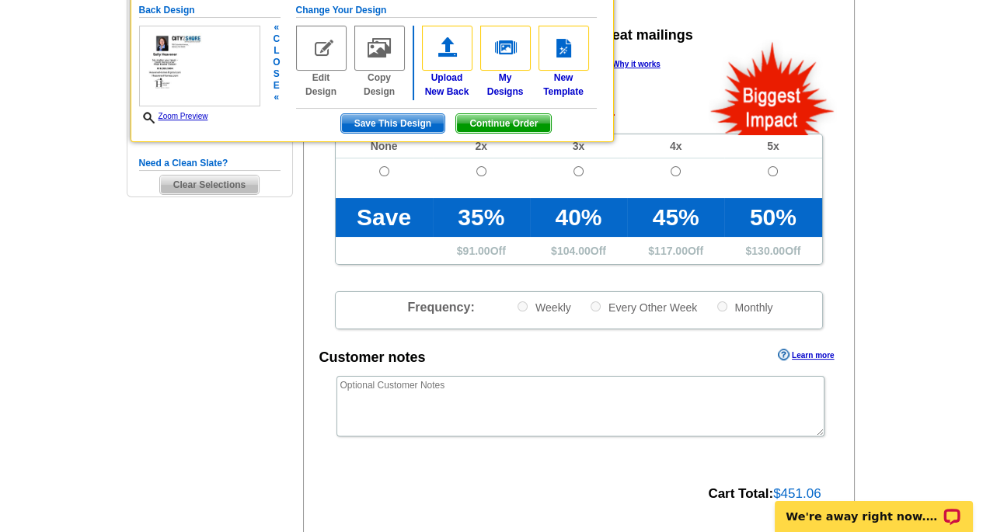
click at [502, 121] on span "Continue Order" at bounding box center [503, 123] width 95 height 19
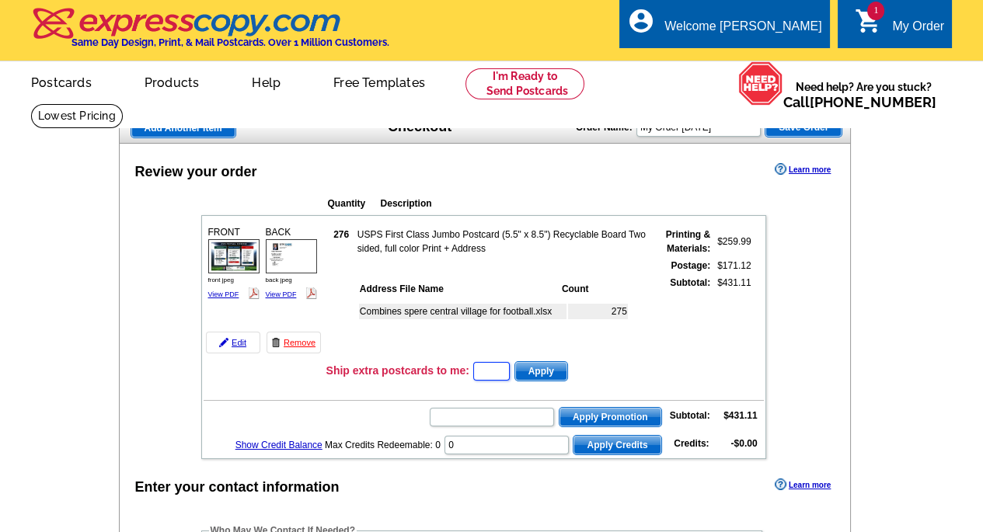
click at [494, 369] on input "text" at bounding box center [491, 371] width 37 height 19
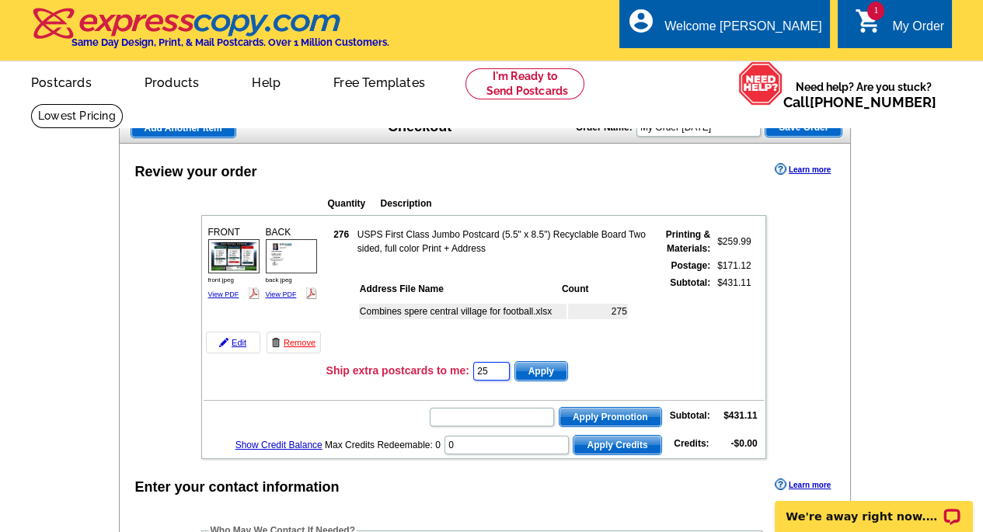
type input "25"
click at [555, 372] on span "Apply" at bounding box center [541, 371] width 52 height 19
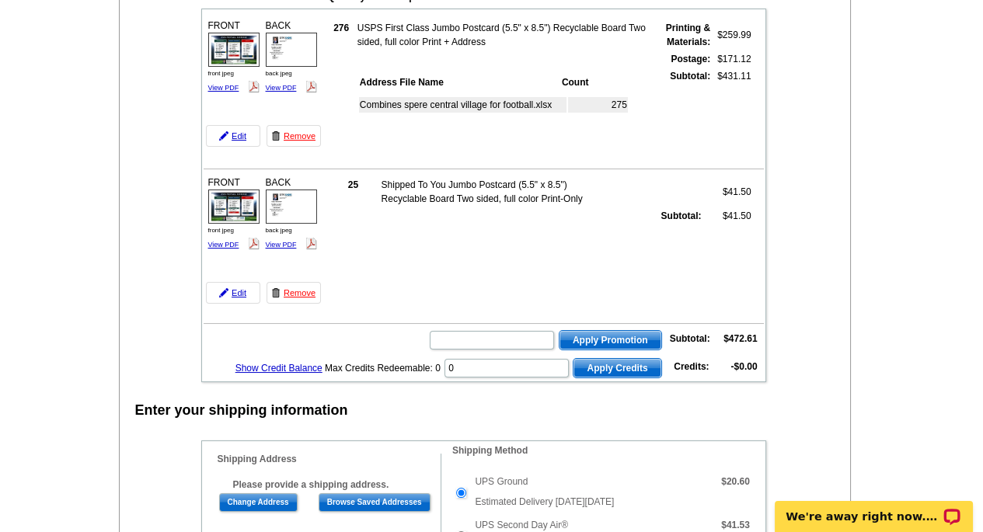
scroll to position [233, 0]
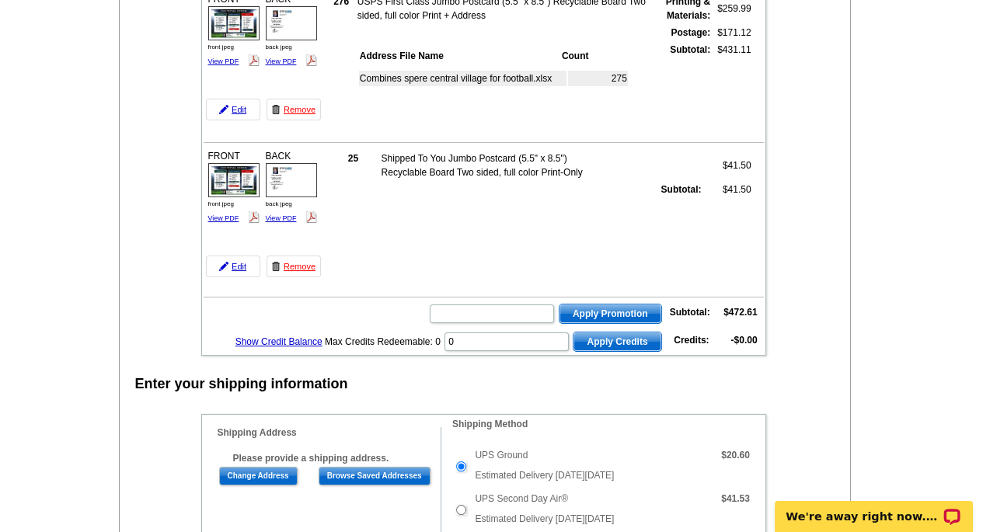
click at [429, 309] on form "Apply Promotion" at bounding box center [544, 314] width 233 height 22
click at [446, 309] on input "text" at bounding box center [492, 314] width 124 height 19
type input "E3025"
click at [603, 310] on span "Apply Promotion" at bounding box center [611, 314] width 102 height 19
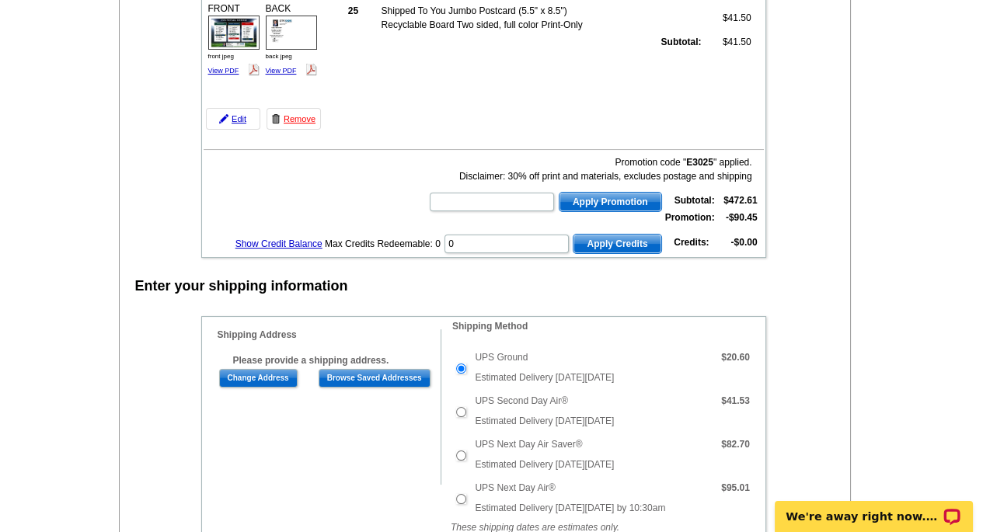
scroll to position [389, 0]
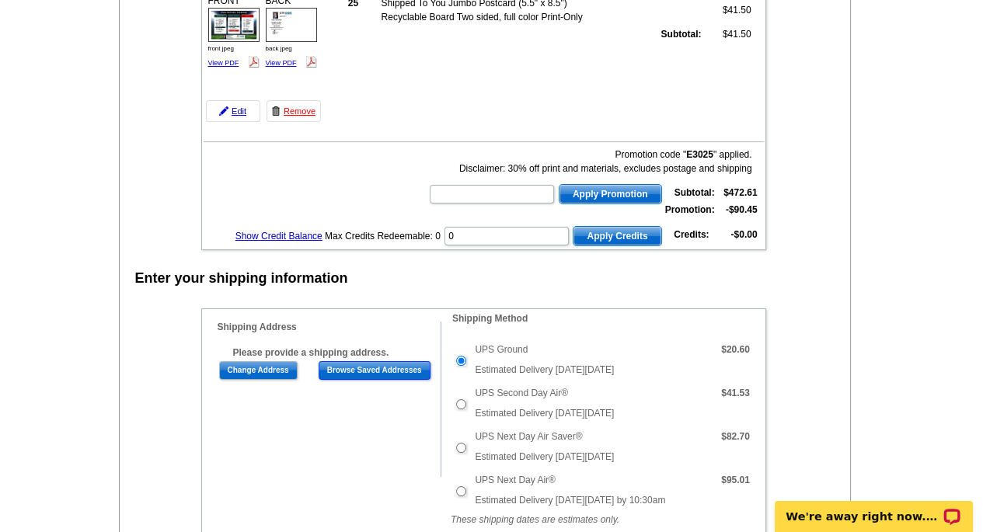
click at [331, 364] on input "Browse Saved Addresses" at bounding box center [375, 370] width 112 height 19
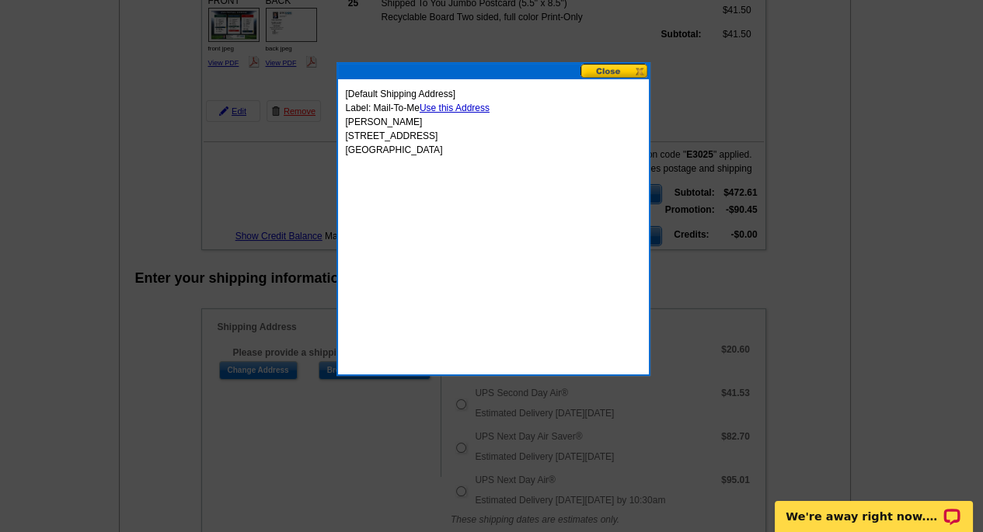
click at [457, 104] on link "Use this Address" at bounding box center [455, 108] width 70 height 11
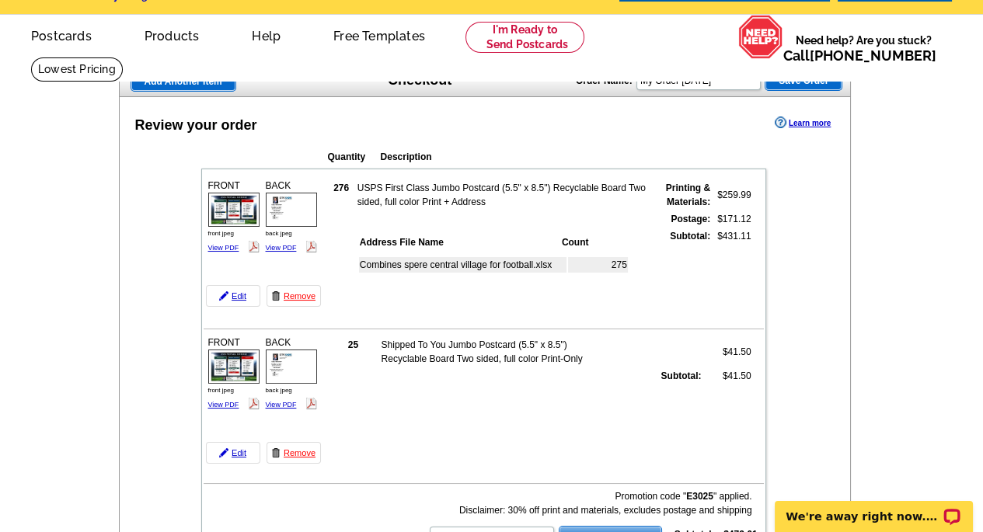
scroll to position [0, 0]
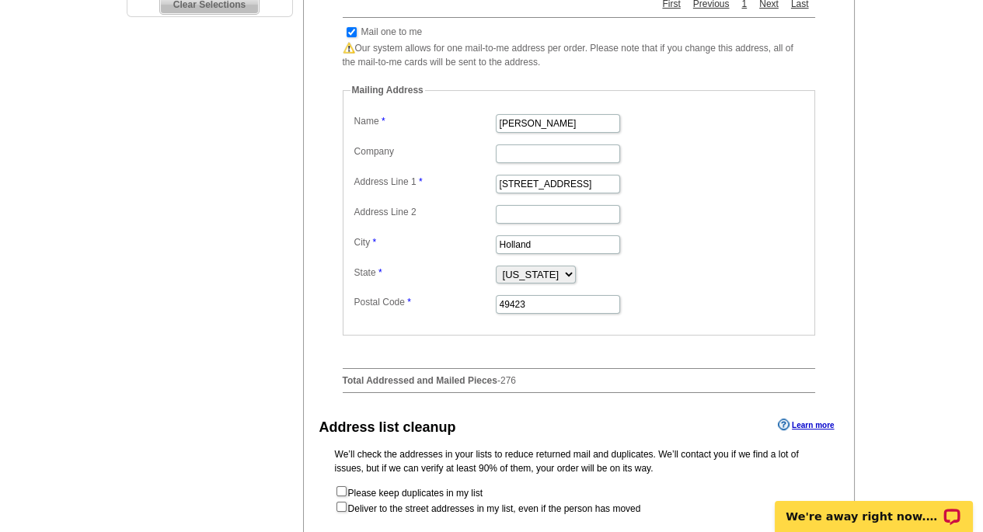
scroll to position [166, 0]
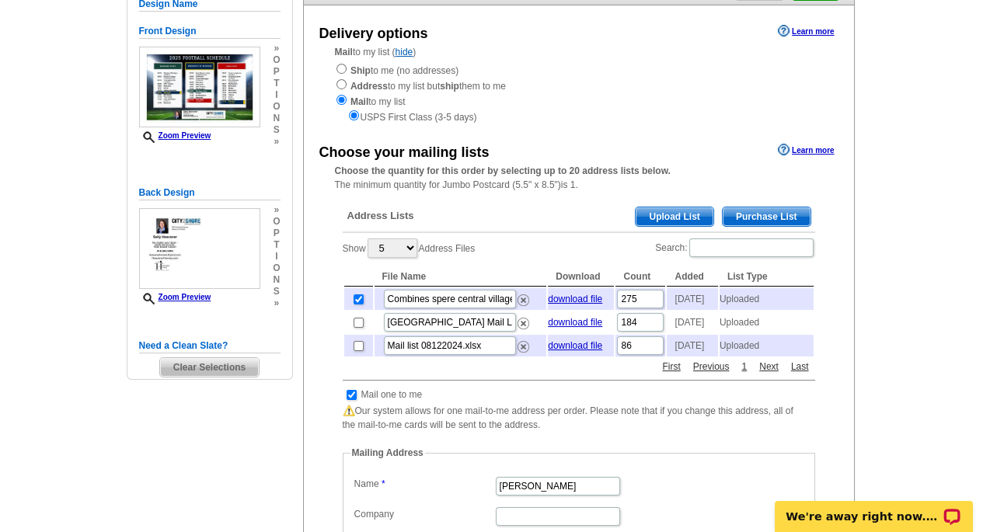
click at [667, 220] on span "Upload List" at bounding box center [674, 217] width 77 height 19
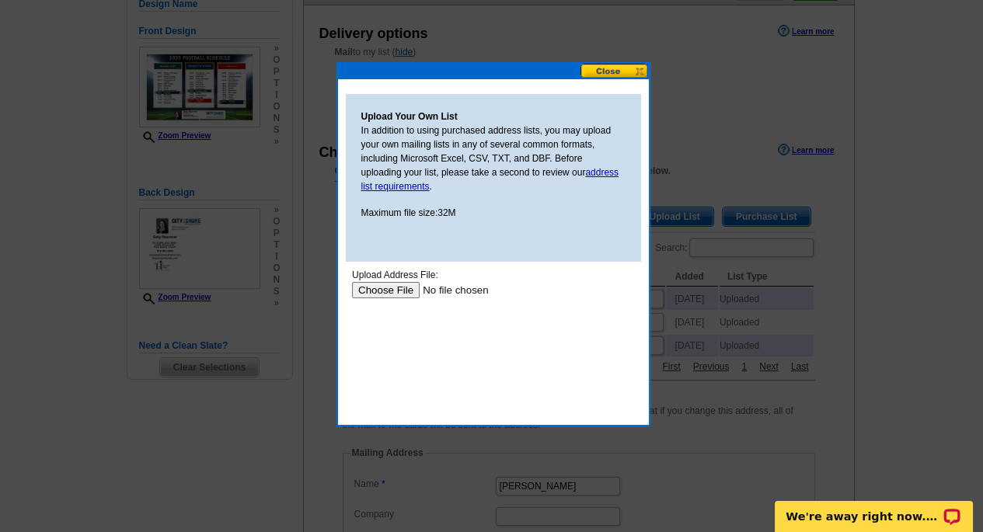
scroll to position [0, 0]
click at [389, 289] on input "file" at bounding box center [449, 290] width 197 height 16
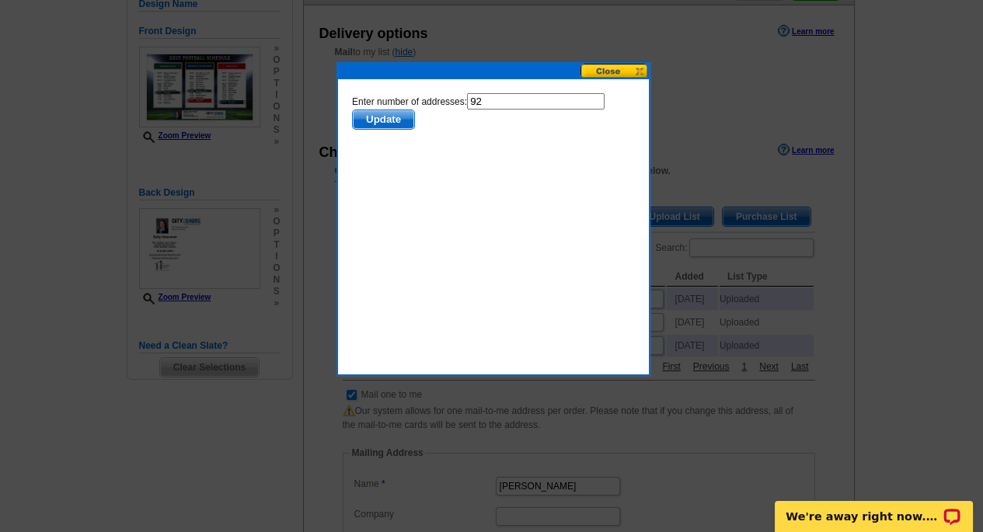
click at [382, 121] on span "Update" at bounding box center [382, 119] width 61 height 19
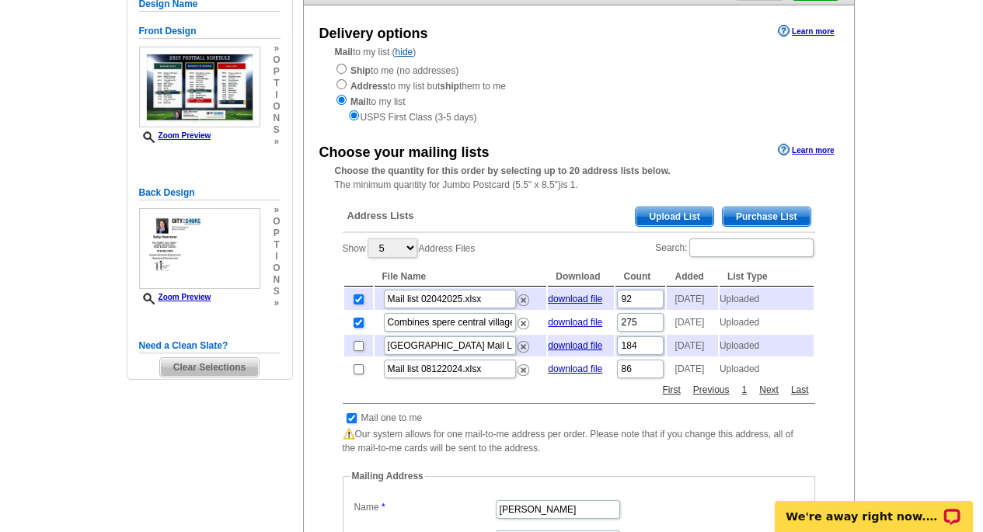
click at [358, 328] on input "checkbox" at bounding box center [359, 323] width 10 height 10
checkbox input "false"
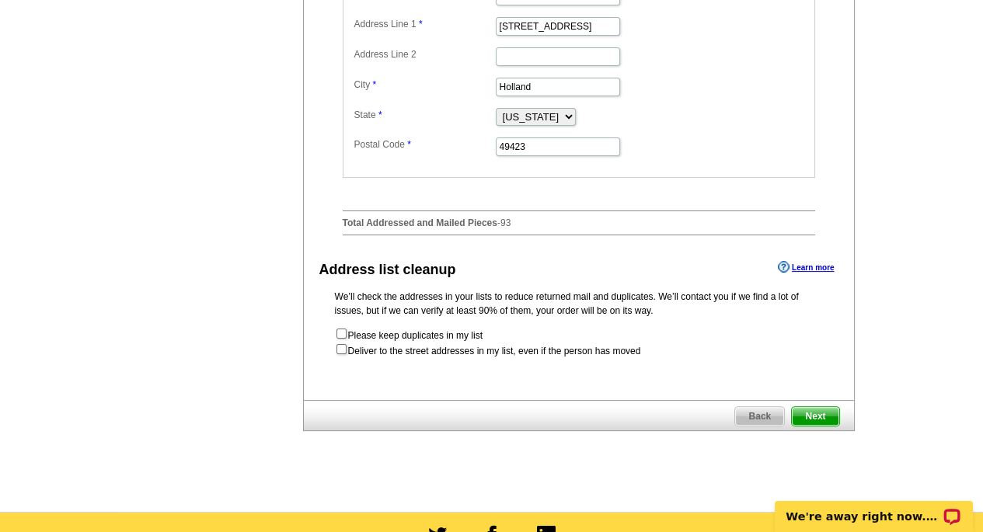
scroll to position [787, 0]
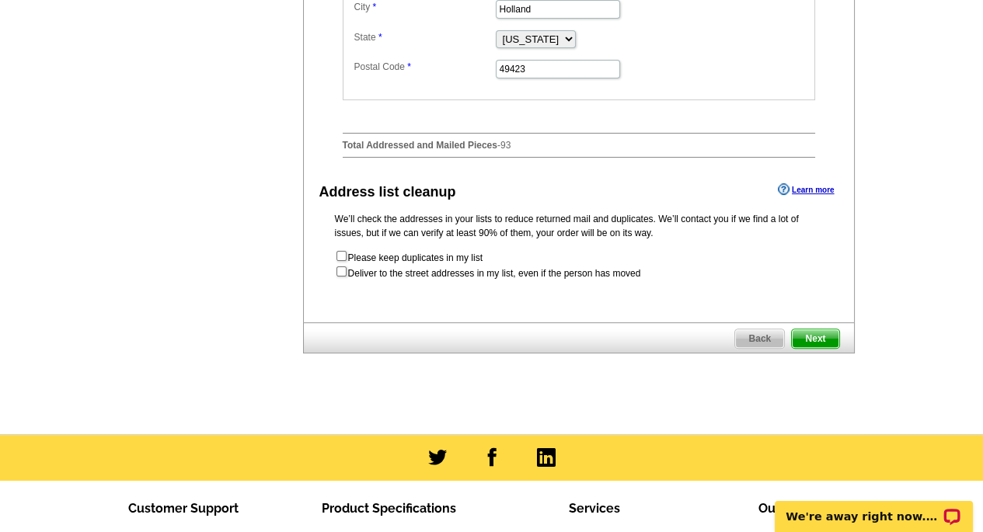
click at [831, 348] on span "Next" at bounding box center [815, 339] width 47 height 19
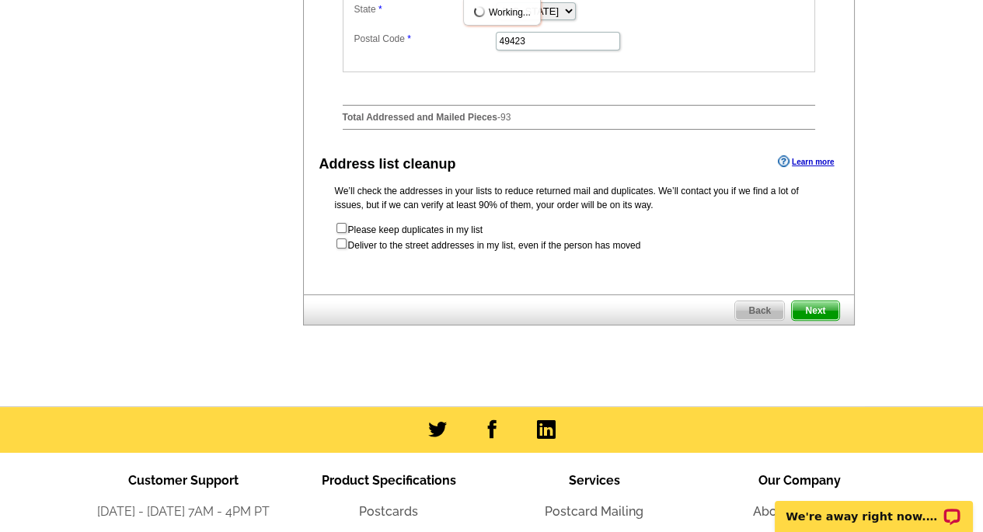
scroll to position [0, 0]
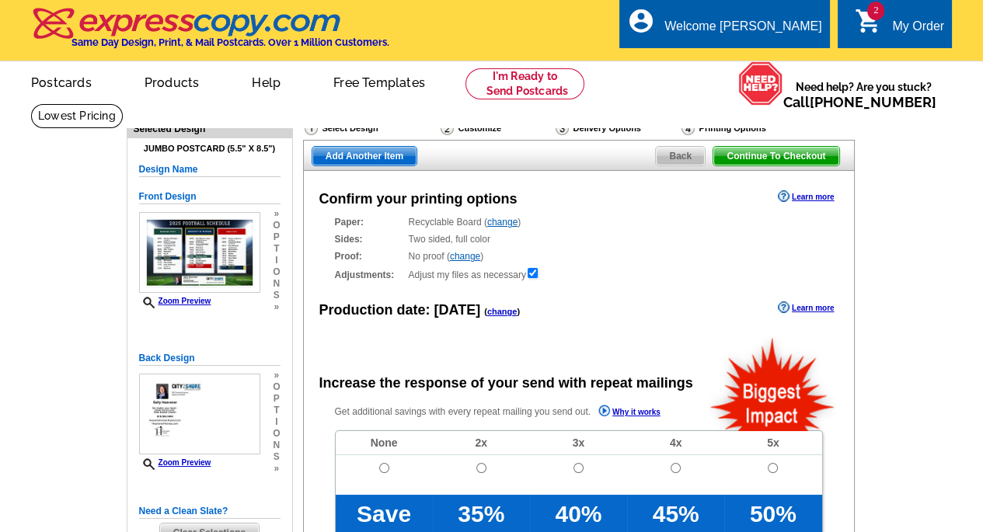
radio input "false"
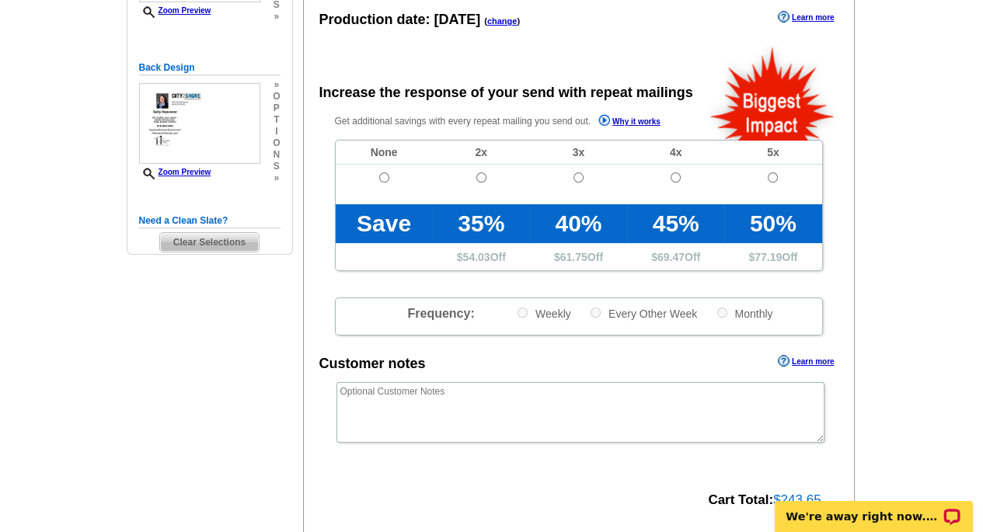
scroll to position [311, 0]
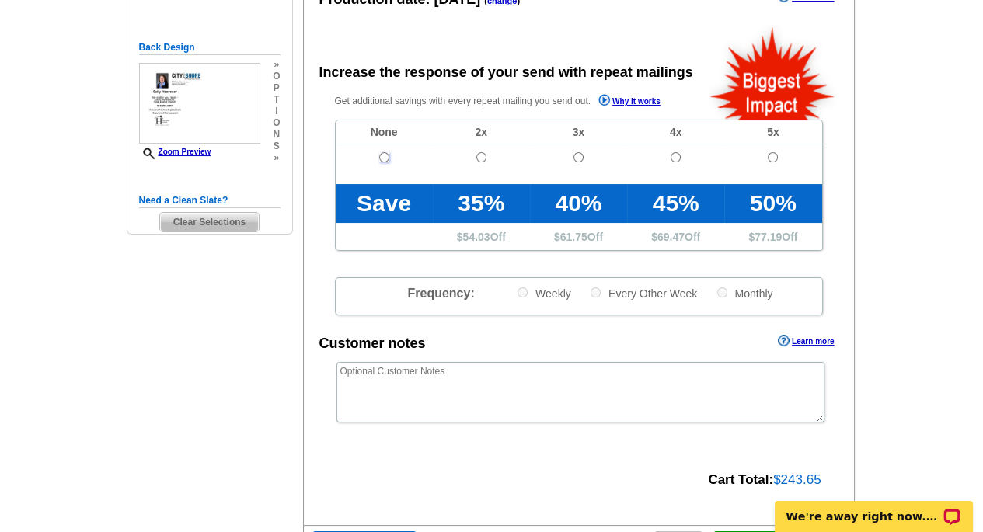
click at [386, 155] on input "radio" at bounding box center [384, 157] width 10 height 10
radio input "true"
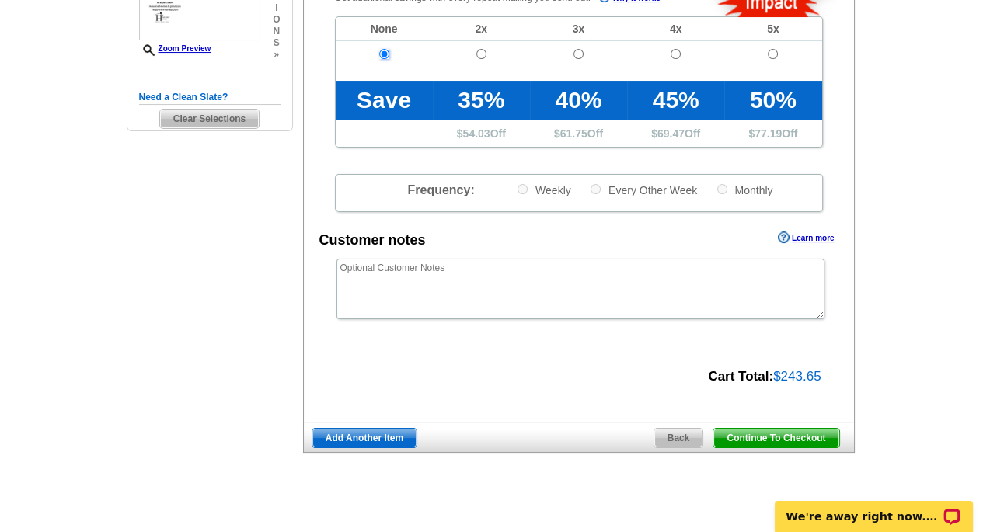
scroll to position [466, 0]
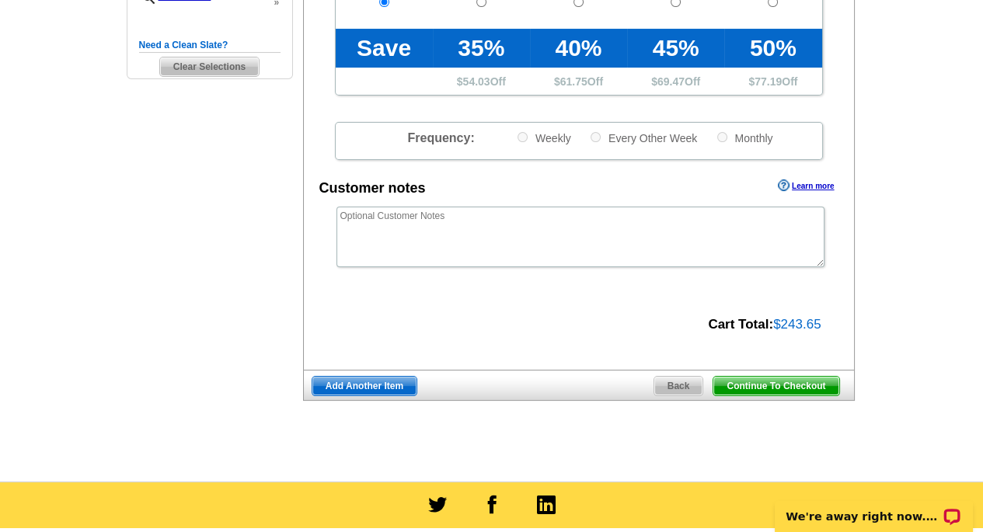
click at [748, 389] on span "Continue To Checkout" at bounding box center [776, 386] width 125 height 19
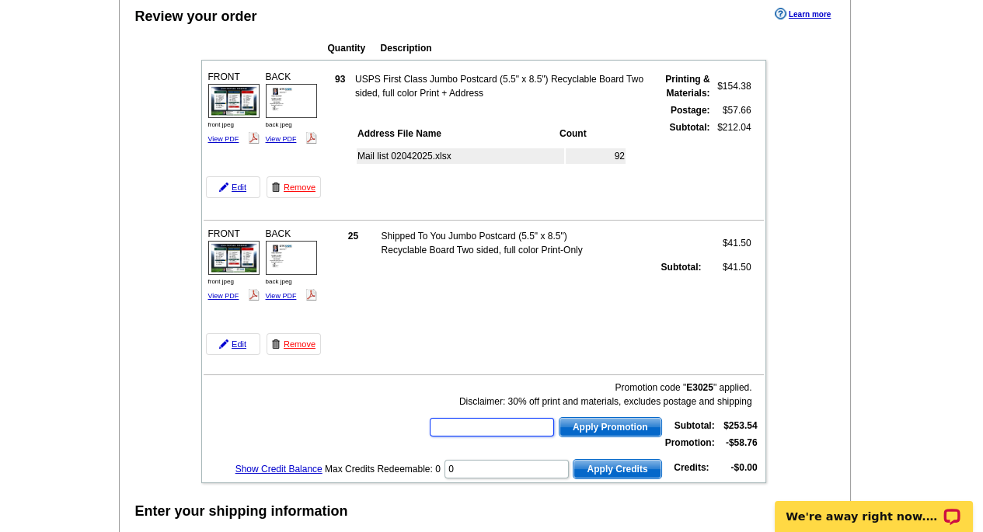
click at [448, 423] on input "text" at bounding box center [492, 427] width 124 height 19
type input "E3025"
click at [575, 424] on span "Apply Promotion" at bounding box center [611, 427] width 102 height 19
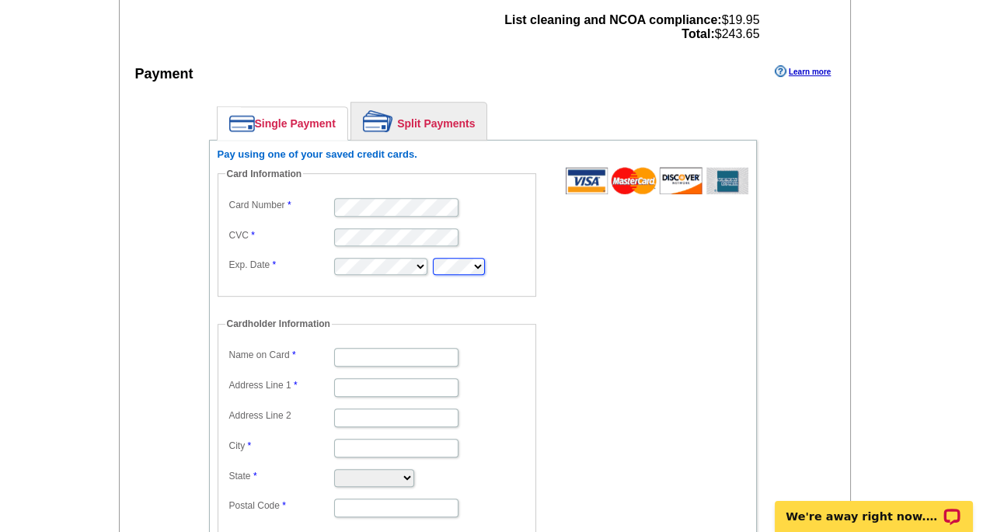
scroll to position [1244, 0]
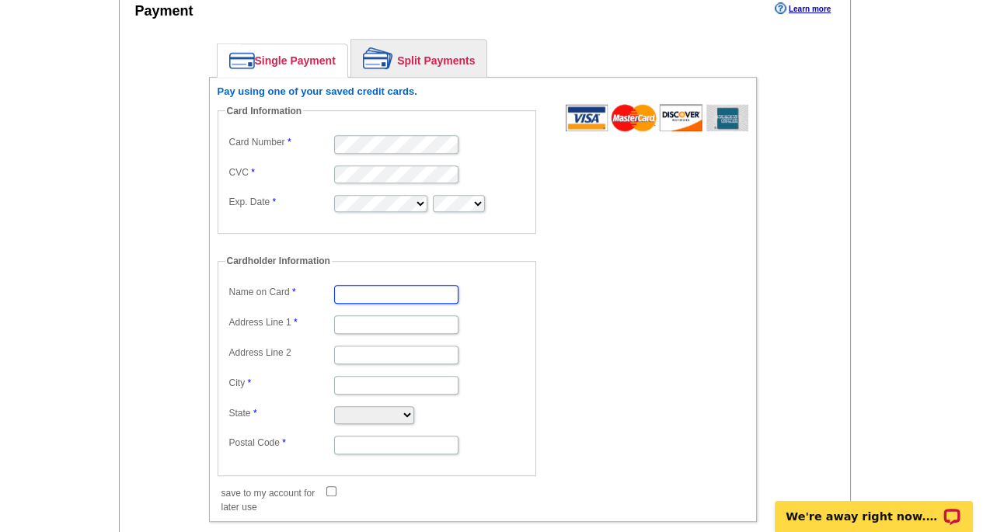
click at [372, 285] on input "Name on Card" at bounding box center [396, 294] width 124 height 19
type input "[PERSON_NAME]"
click at [359, 321] on input "Address Line 1" at bounding box center [396, 325] width 124 height 19
type input "[STREET_ADDRESS]"
type input "Holland"
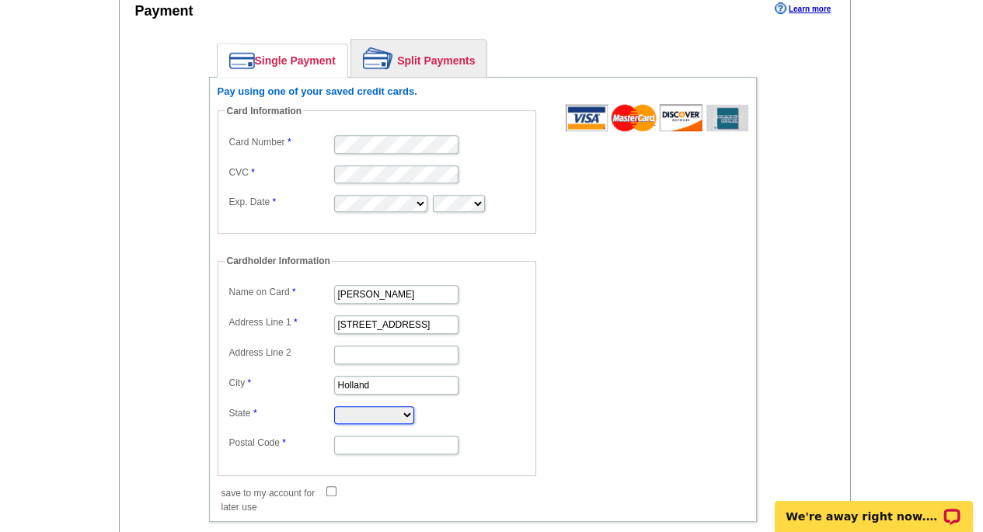
select select "MI"
type input "49423"
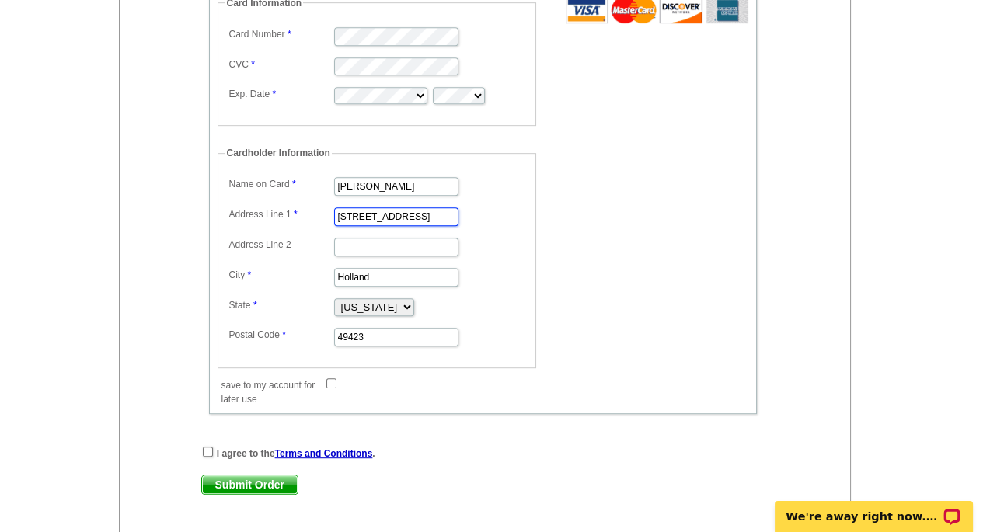
scroll to position [1399, 0]
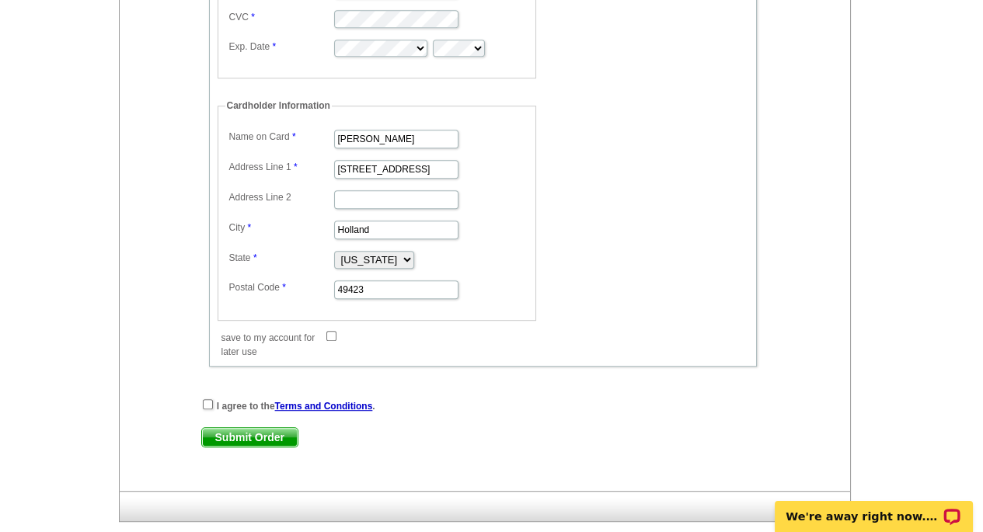
click at [330, 327] on dd at bounding box center [385, 335] width 334 height 16
click at [336, 327] on dd at bounding box center [385, 335] width 334 height 16
click at [330, 331] on input "save to my account for later use" at bounding box center [331, 336] width 10 height 10
checkbox input "true"
click at [211, 400] on input "checkbox" at bounding box center [208, 405] width 10 height 10
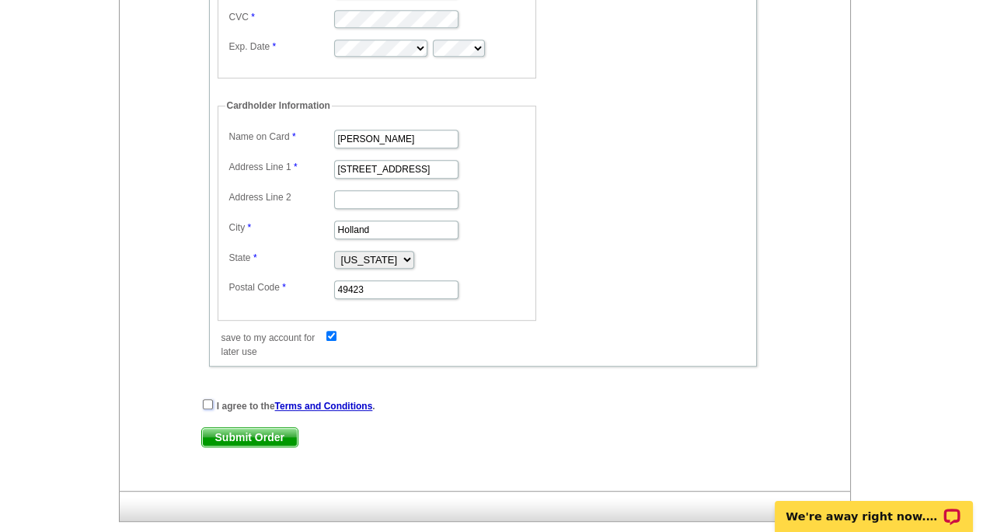
checkbox input "true"
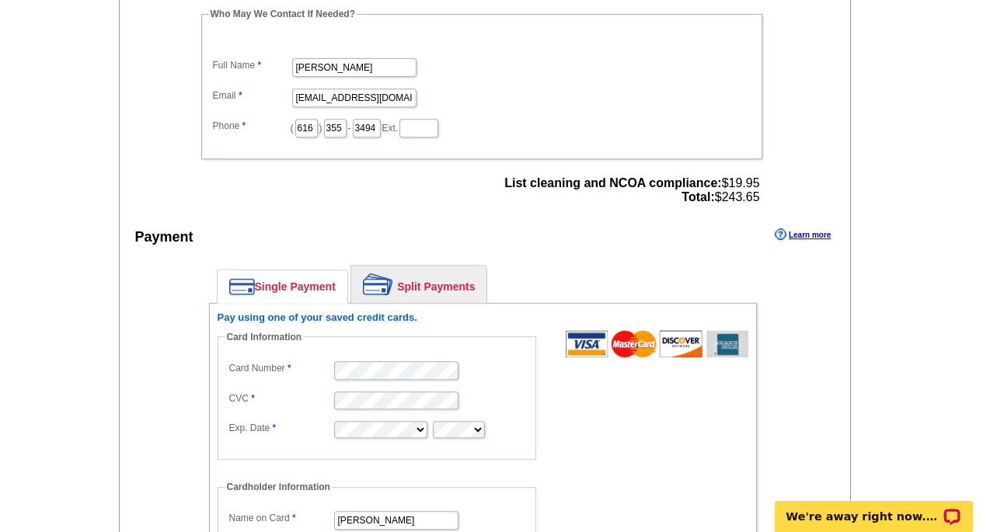
scroll to position [1321, 0]
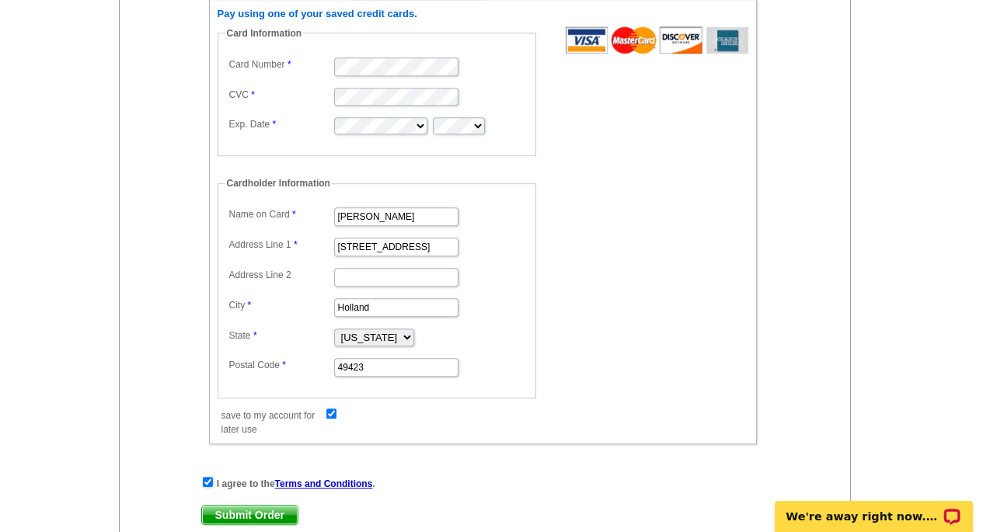
click at [207, 506] on span "Submit Order" at bounding box center [250, 515] width 96 height 19
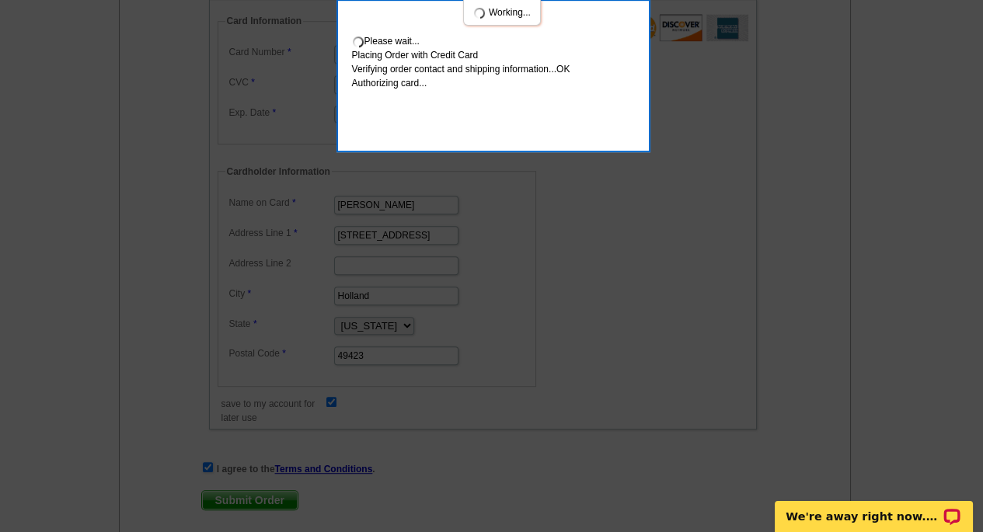
scroll to position [1406, 0]
